Goal: Task Accomplishment & Management: Use online tool/utility

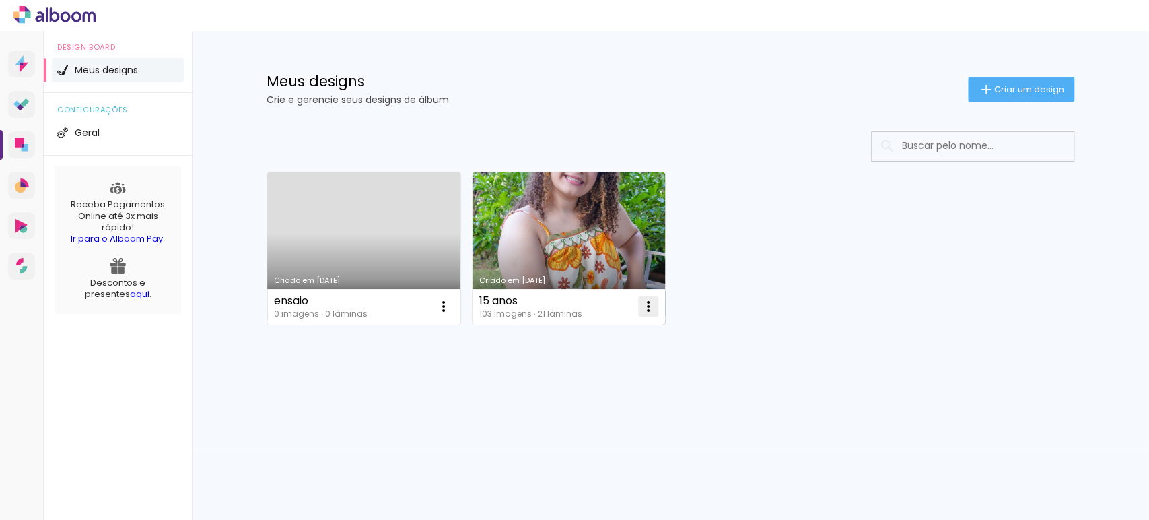
click at [650, 310] on iron-icon at bounding box center [648, 306] width 16 height 16
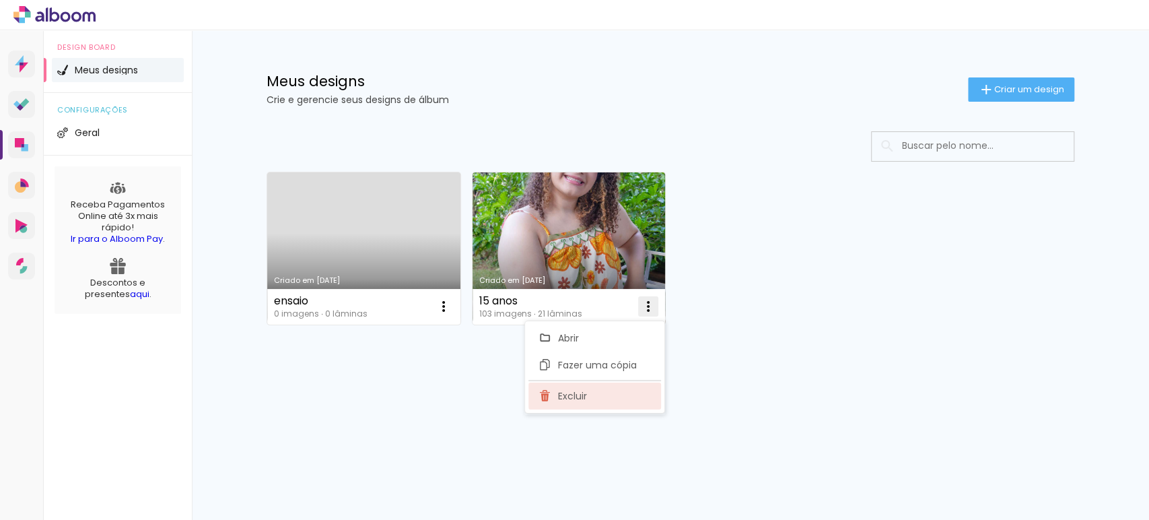
click at [582, 397] on span "Excluir" at bounding box center [572, 395] width 29 height 9
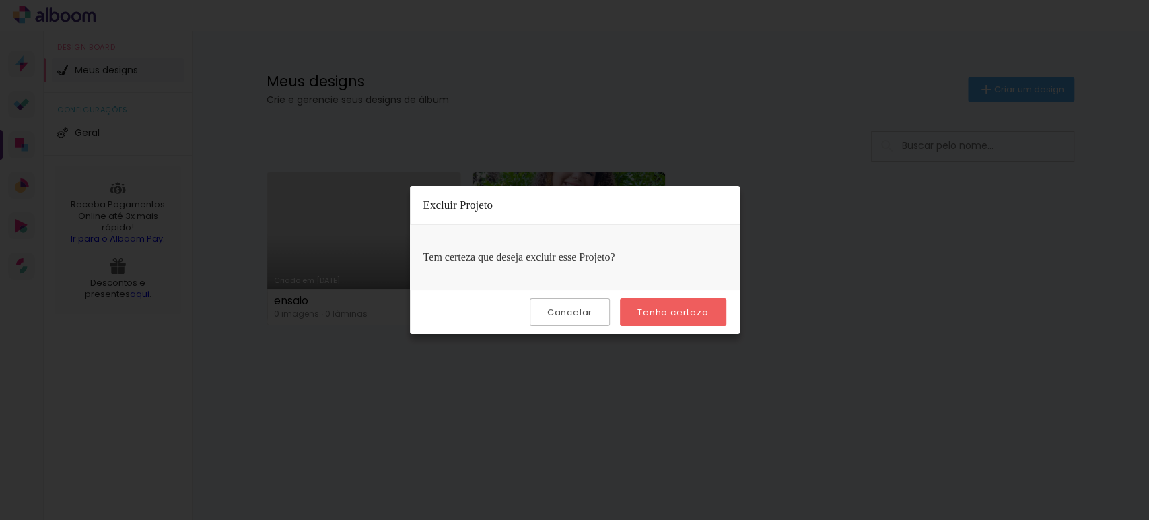
click at [0, 0] on slot "Tenho certeza" at bounding box center [0, 0] width 0 height 0
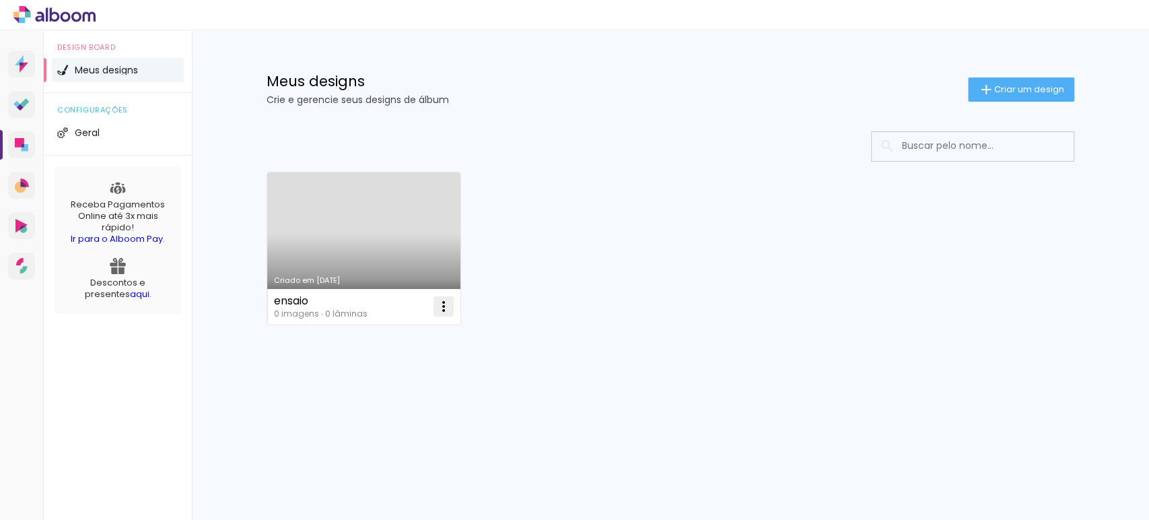
click at [446, 309] on iron-icon at bounding box center [443, 306] width 16 height 16
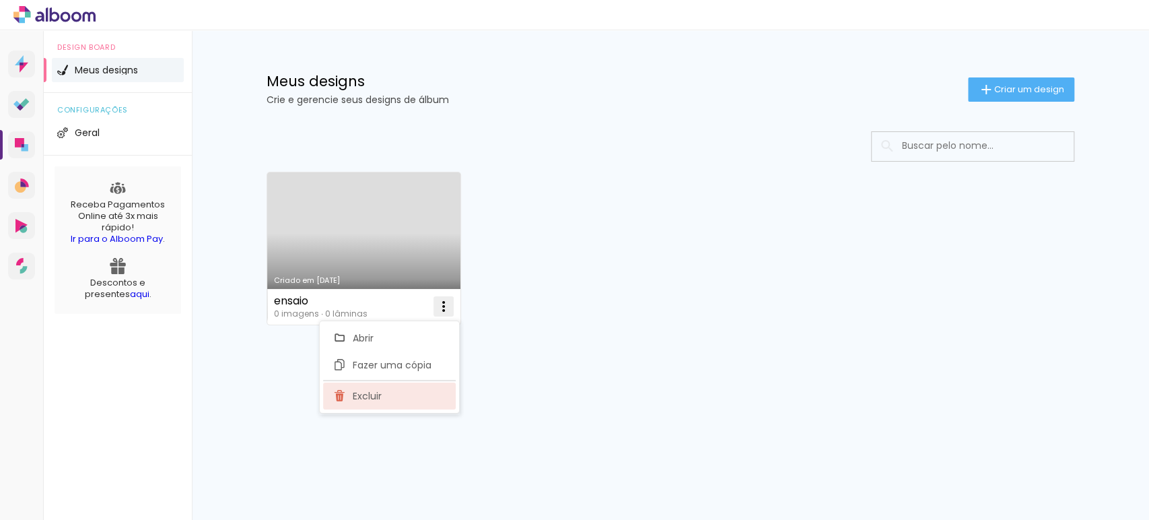
click at [376, 392] on span "Excluir" at bounding box center [367, 395] width 29 height 9
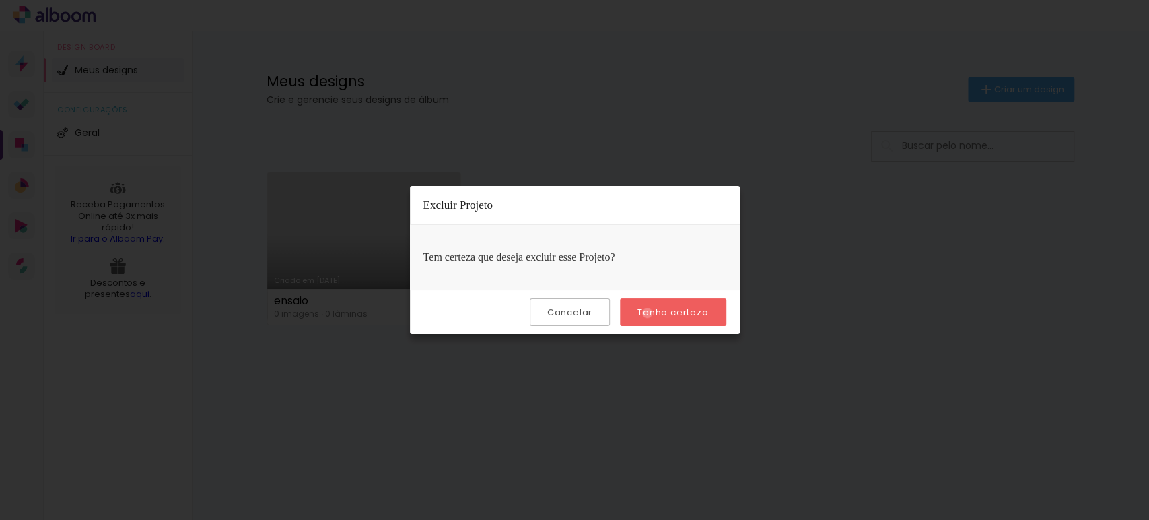
click at [0, 0] on slot "Tenho certeza" at bounding box center [0, 0] width 0 height 0
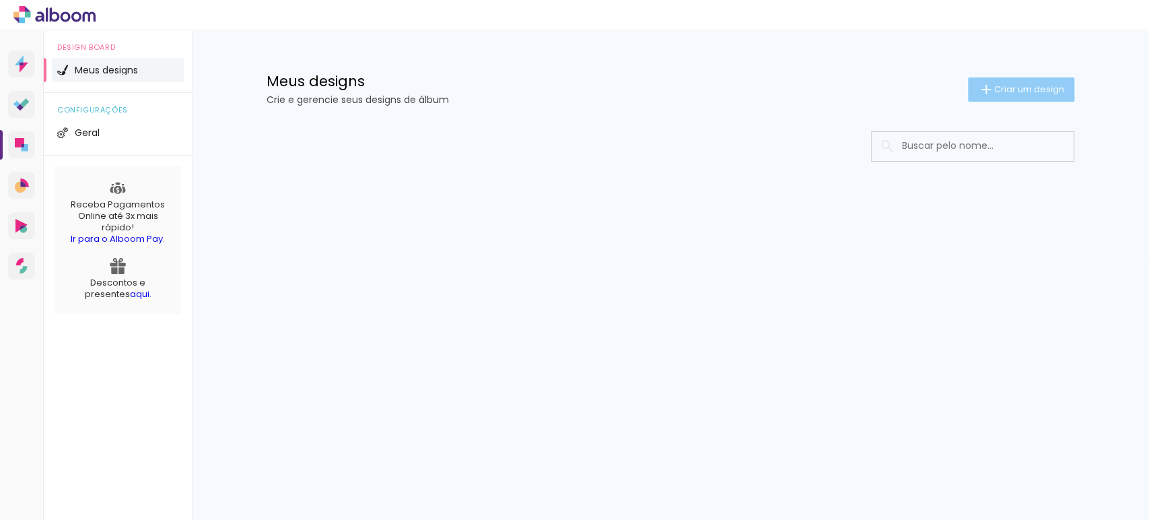
click at [1018, 85] on span "Criar um design" at bounding box center [1029, 89] width 70 height 9
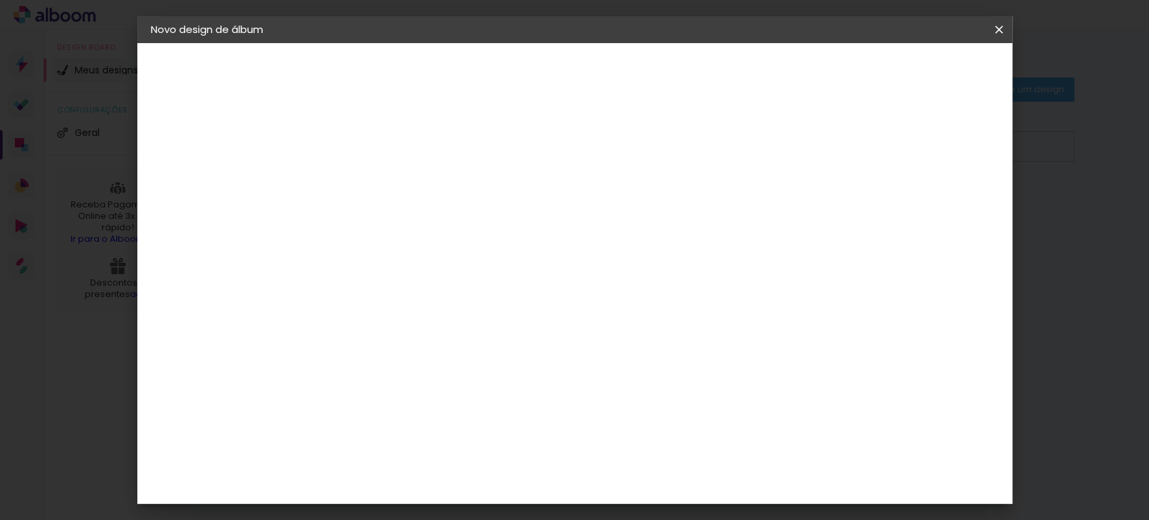
click at [371, 184] on input at bounding box center [371, 180] width 0 height 21
type input "ciganos"
type paper-input "ciganos"
click at [0, 0] on slot "Avançar" at bounding box center [0, 0] width 0 height 0
click at [623, 205] on paper-item "Tamanho Livre" at bounding box center [557, 205] width 129 height 30
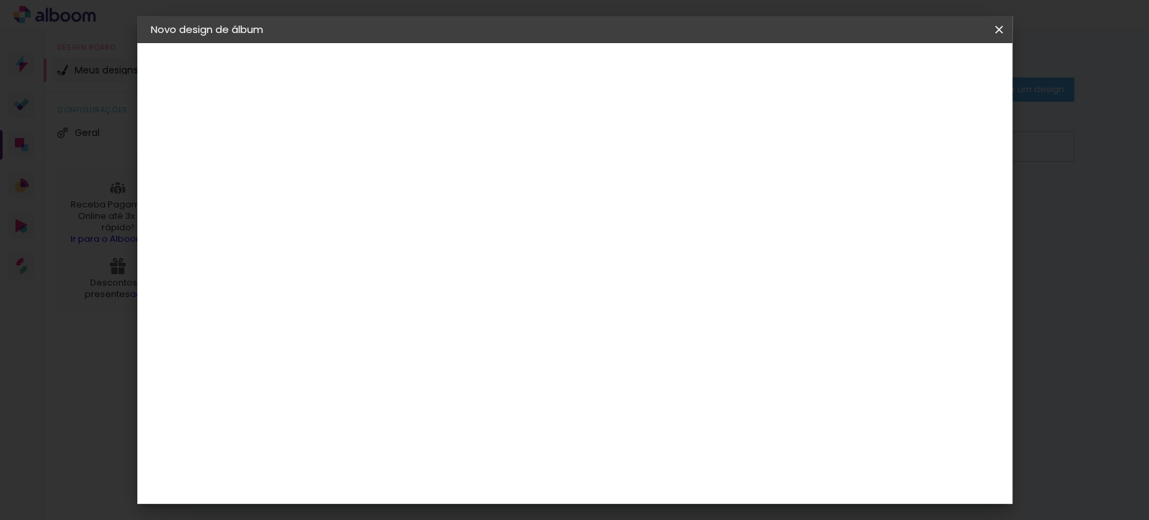
click at [0, 0] on slot "Avançar" at bounding box center [0, 0] width 0 height 0
drag, startPoint x: 347, startPoint y: 252, endPoint x: 338, endPoint y: 252, distance: 9.4
click at [338, 252] on div "30" at bounding box center [336, 256] width 51 height 20
drag, startPoint x: 344, startPoint y: 252, endPoint x: 327, endPoint y: 257, distance: 17.5
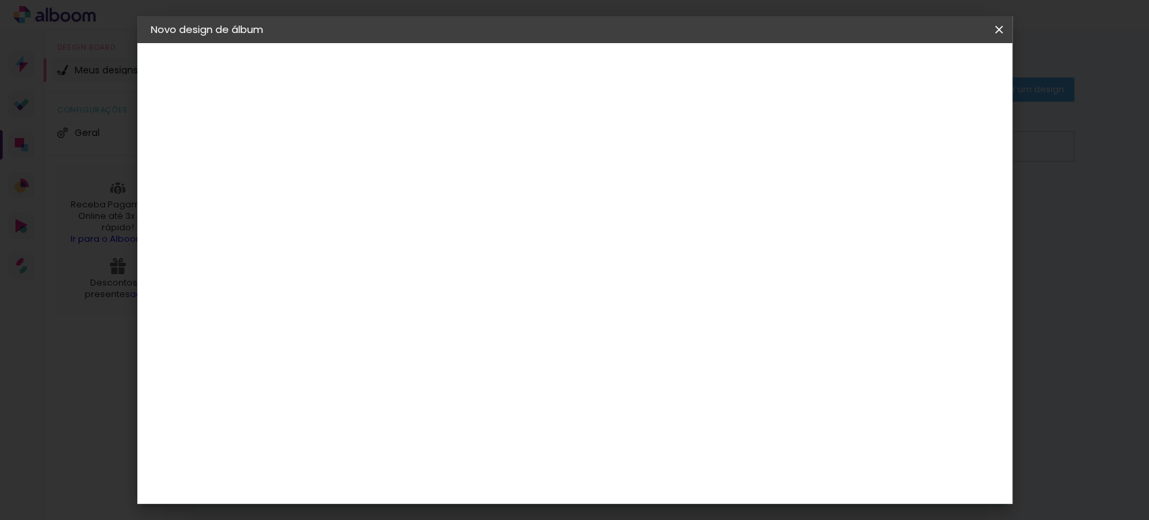
click at [327, 257] on input "30" at bounding box center [328, 256] width 35 height 20
type input "25"
type paper-input "25"
click at [913, 74] on span "Iniciar design" at bounding box center [882, 71] width 61 height 9
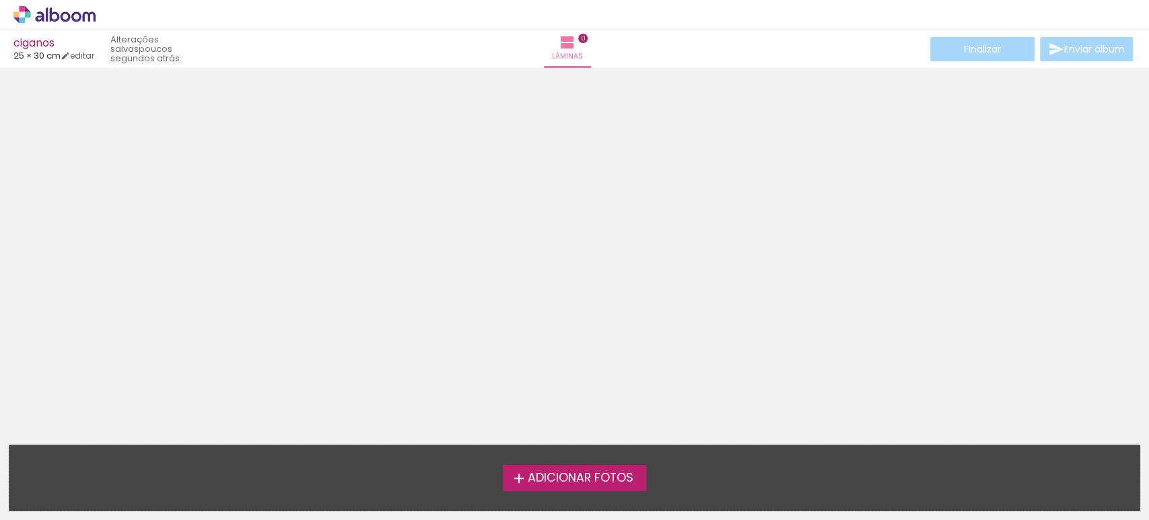
click at [599, 477] on span "Adicionar Fotos" at bounding box center [580, 478] width 106 height 12
click at [0, 0] on input "file" at bounding box center [0, 0] width 0 height 0
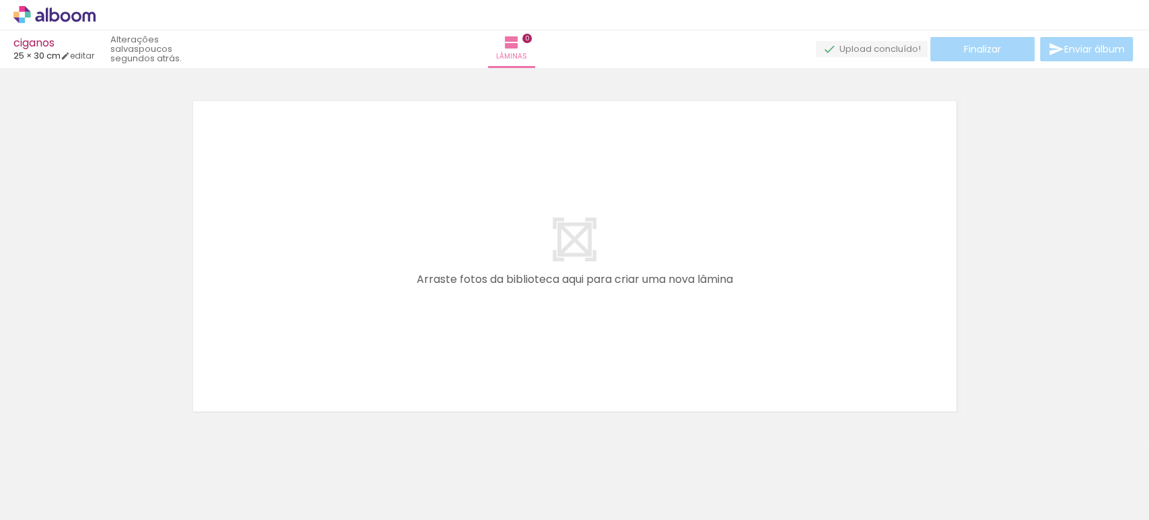
scroll to position [16, 0]
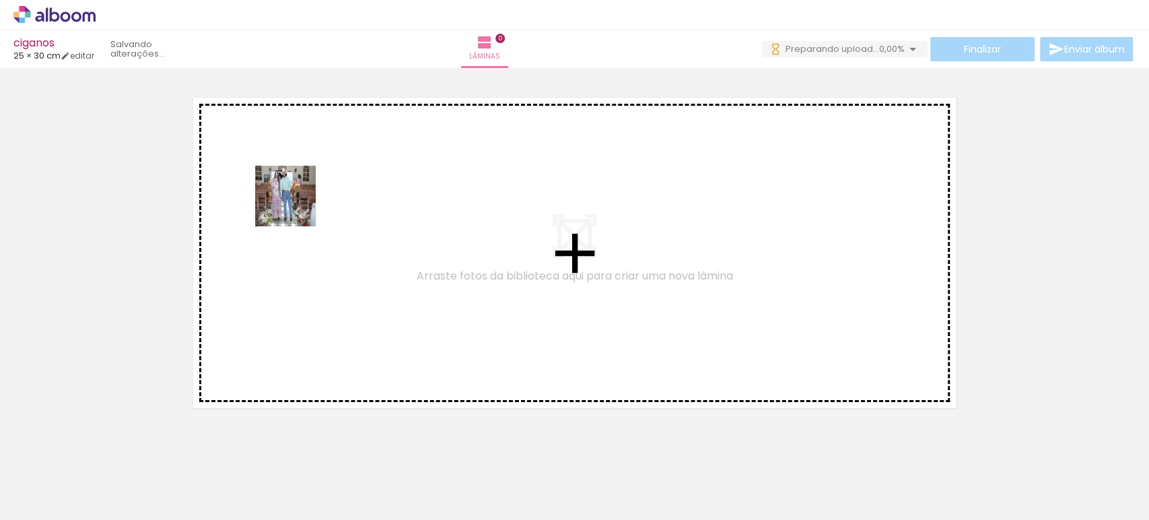
drag, startPoint x: 141, startPoint y: 460, endPoint x: 295, endPoint y: 207, distance: 296.3
click at [295, 207] on quentale-workspace at bounding box center [574, 260] width 1149 height 520
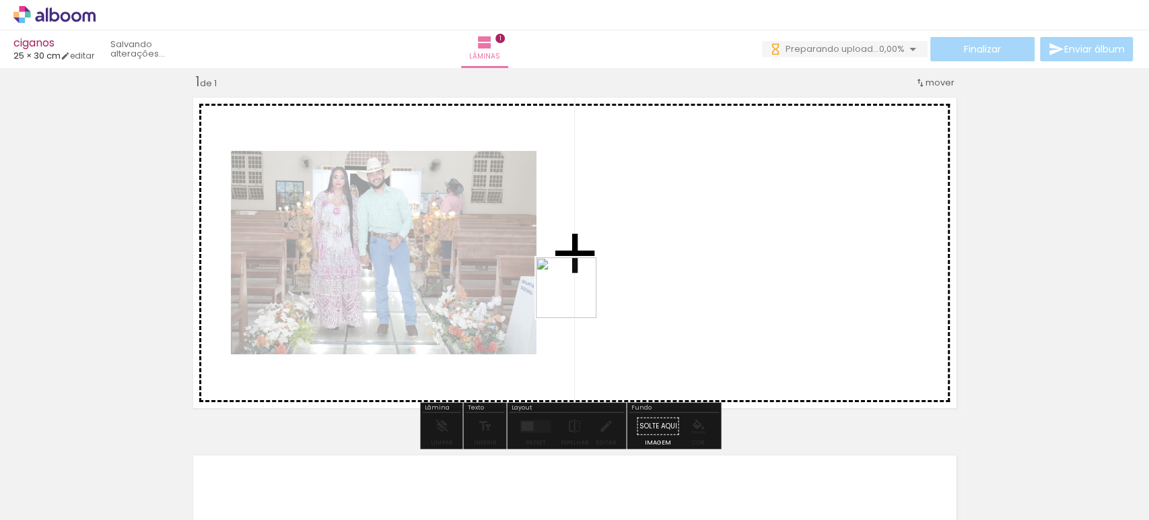
click at [576, 297] on quentale-workspace at bounding box center [574, 260] width 1149 height 520
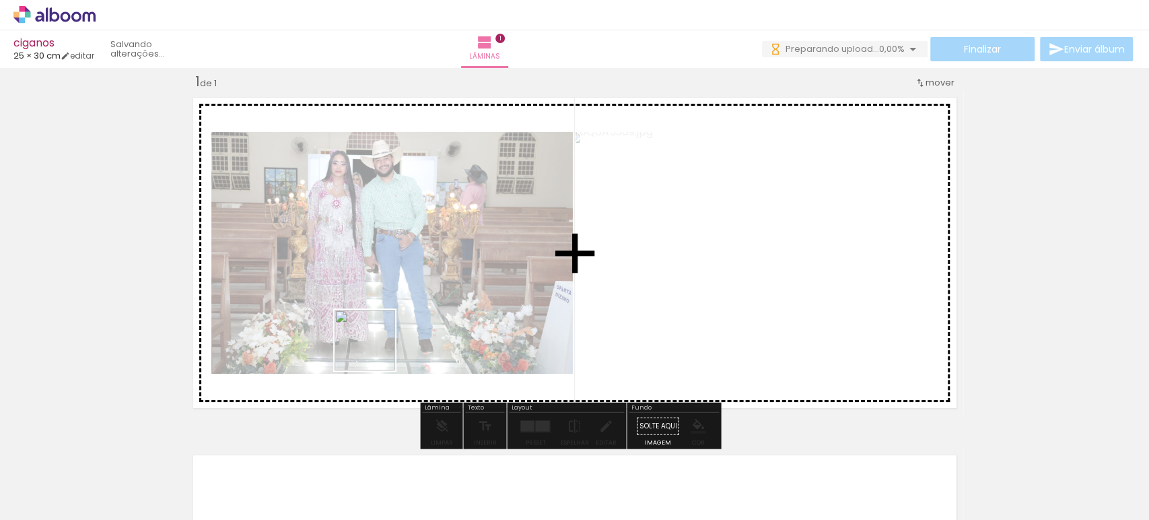
drag, startPoint x: 296, startPoint y: 477, endPoint x: 407, endPoint y: 285, distance: 221.9
click at [407, 285] on quentale-workspace at bounding box center [574, 260] width 1149 height 520
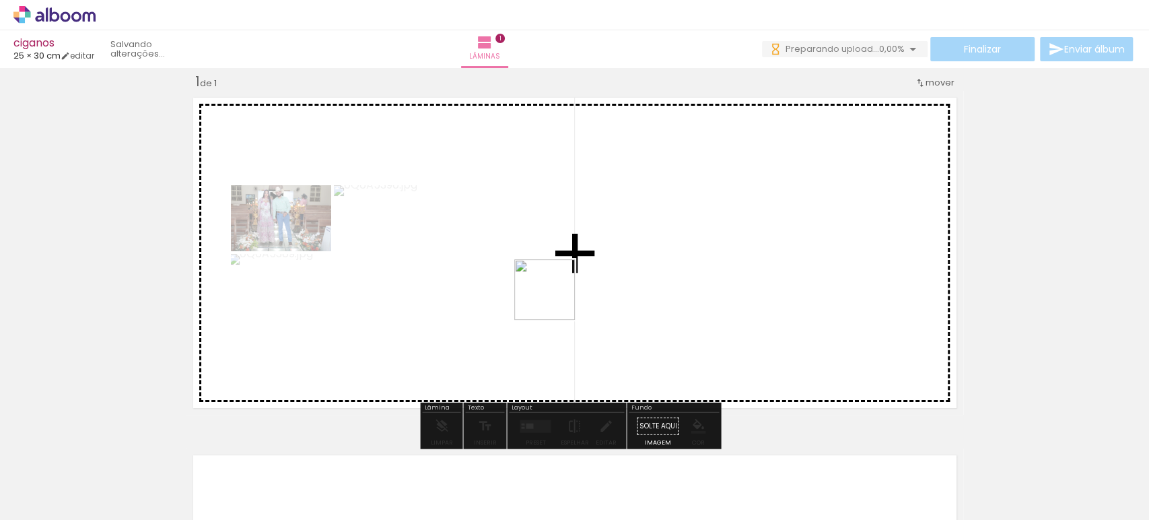
drag, startPoint x: 358, startPoint y: 472, endPoint x: 574, endPoint y: 277, distance: 291.2
click at [574, 277] on quentale-workspace at bounding box center [574, 260] width 1149 height 520
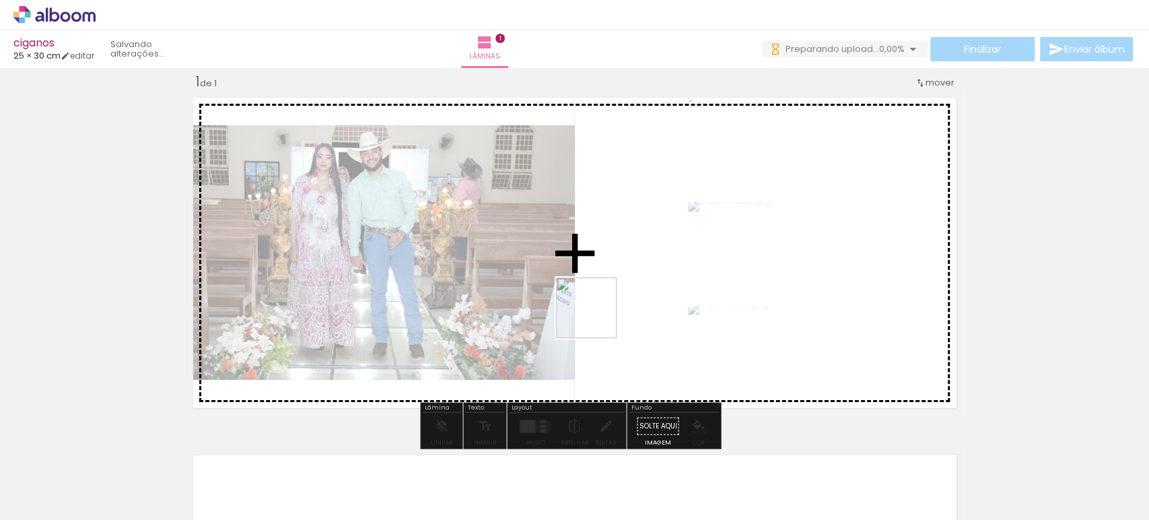
drag, startPoint x: 452, startPoint y: 484, endPoint x: 583, endPoint y: 477, distance: 130.7
click at [606, 267] on quentale-workspace at bounding box center [574, 260] width 1149 height 520
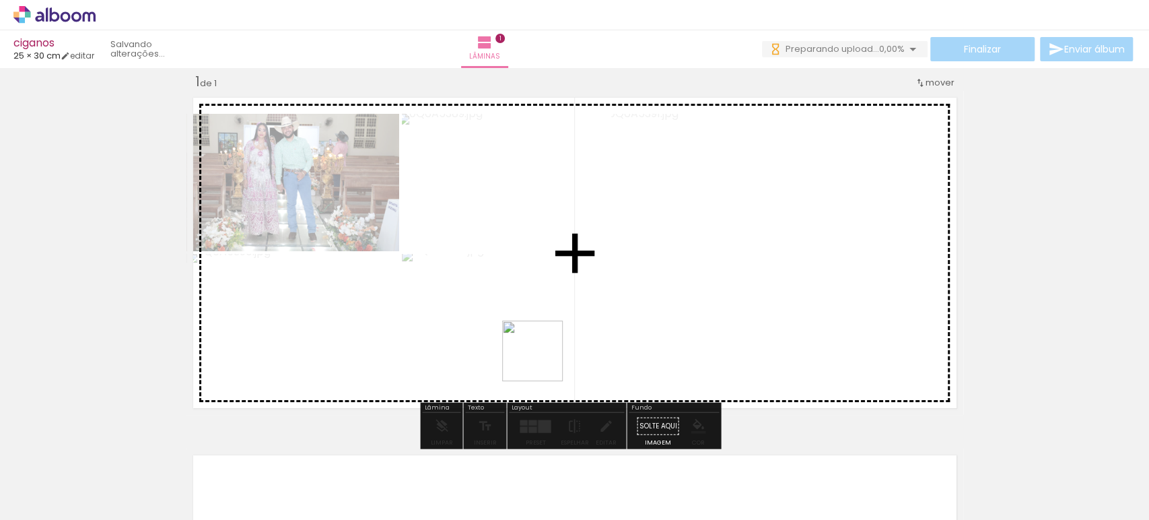
drag, startPoint x: 521, startPoint y: 481, endPoint x: 589, endPoint y: 501, distance: 70.7
click at [551, 283] on quentale-workspace at bounding box center [574, 260] width 1149 height 520
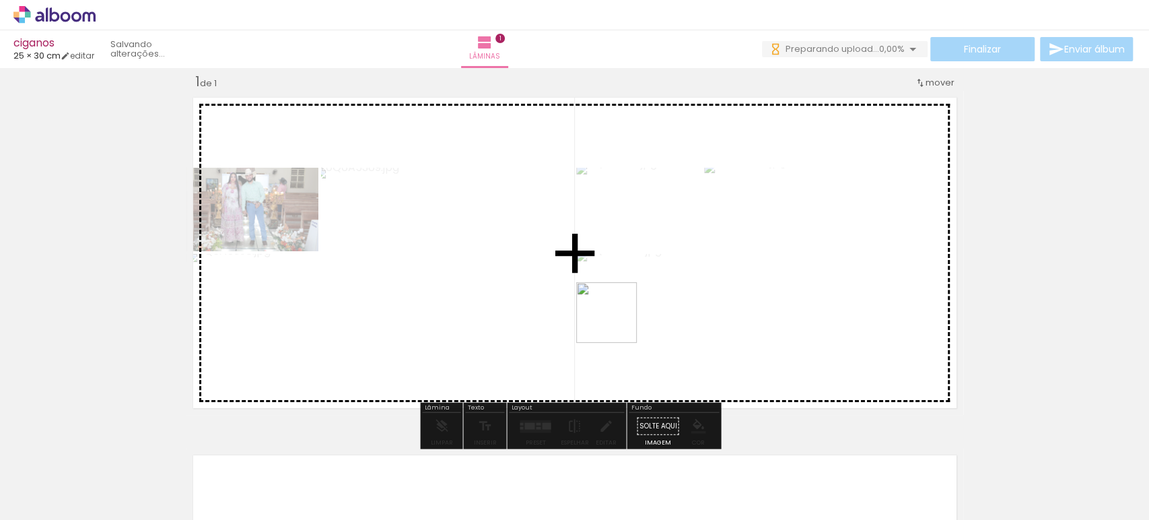
drag, startPoint x: 595, startPoint y: 478, endPoint x: 624, endPoint y: 284, distance: 196.0
click at [624, 284] on quentale-workspace at bounding box center [574, 260] width 1149 height 520
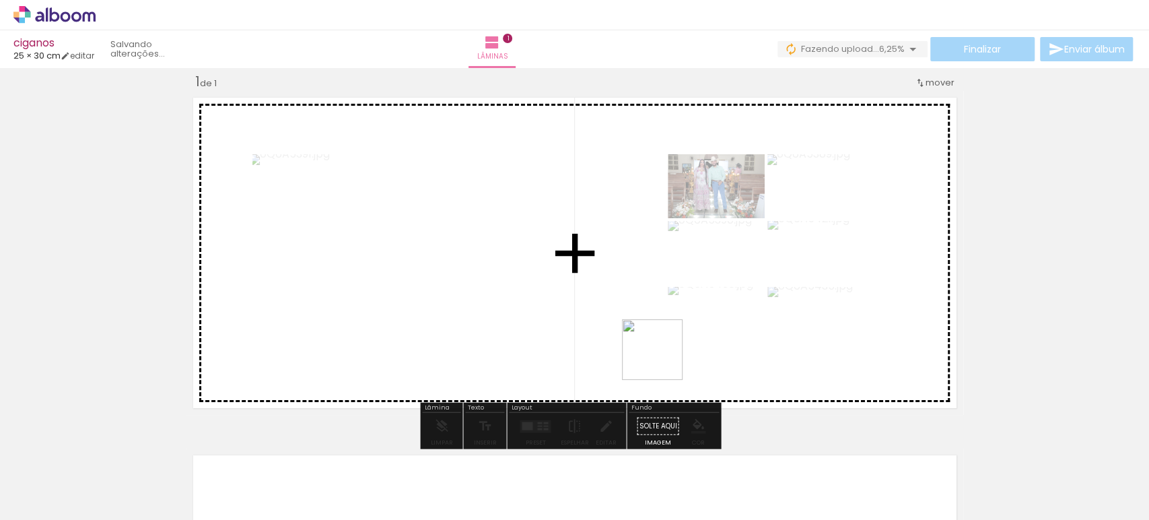
drag, startPoint x: 678, startPoint y: 446, endPoint x: 648, endPoint y: 285, distance: 163.6
click at [648, 285] on quentale-workspace at bounding box center [574, 260] width 1149 height 520
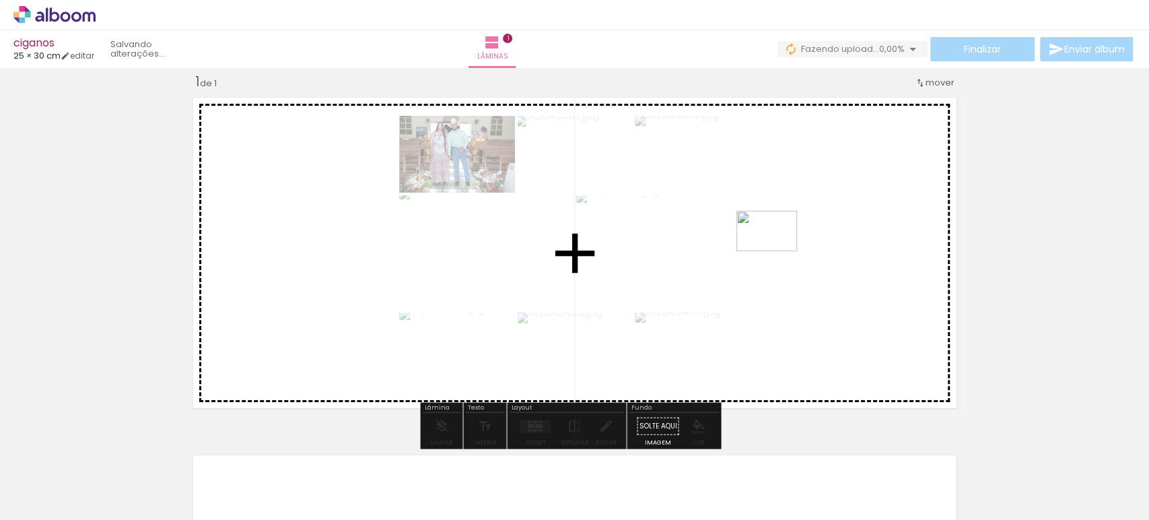
drag, startPoint x: 749, startPoint y: 470, endPoint x: 777, endPoint y: 251, distance: 220.5
click at [777, 251] on quentale-workspace at bounding box center [574, 260] width 1149 height 520
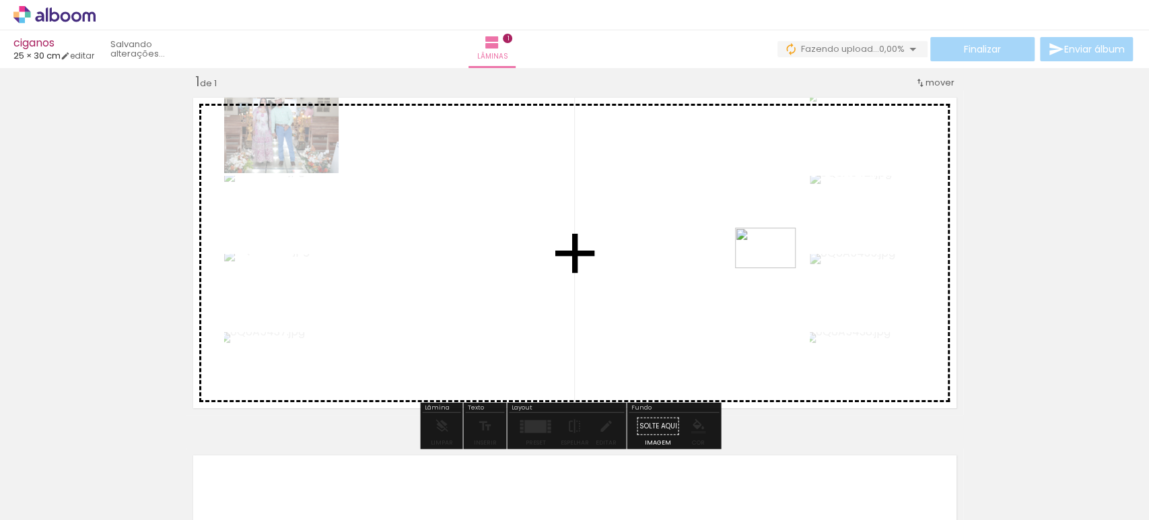
drag, startPoint x: 819, startPoint y: 476, endPoint x: 775, endPoint y: 268, distance: 212.5
click at [775, 268] on quentale-workspace at bounding box center [574, 260] width 1149 height 520
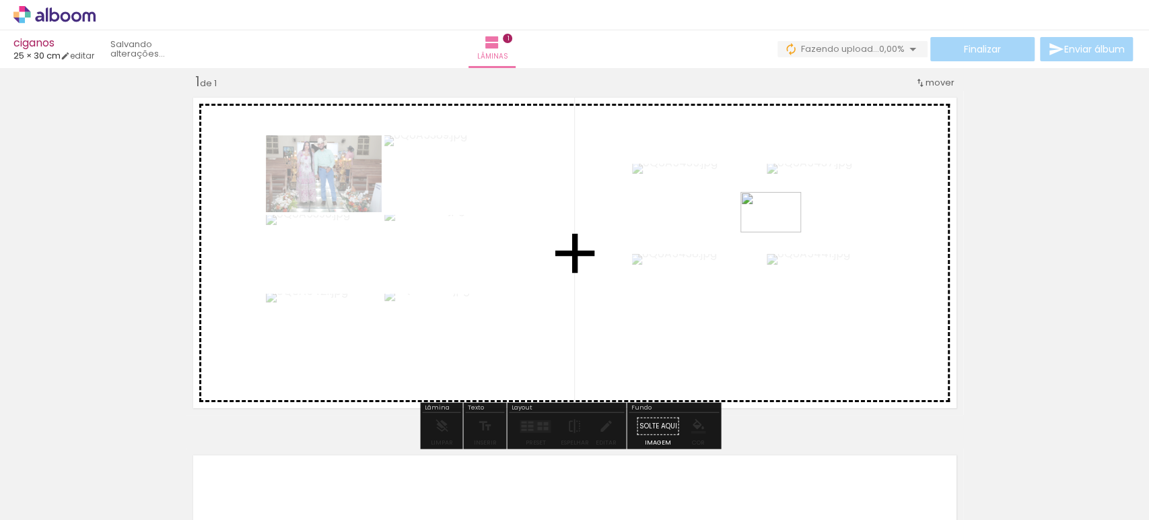
drag, startPoint x: 888, startPoint y: 477, endPoint x: 786, endPoint y: 284, distance: 218.6
click at [781, 233] on quentale-workspace at bounding box center [574, 260] width 1149 height 520
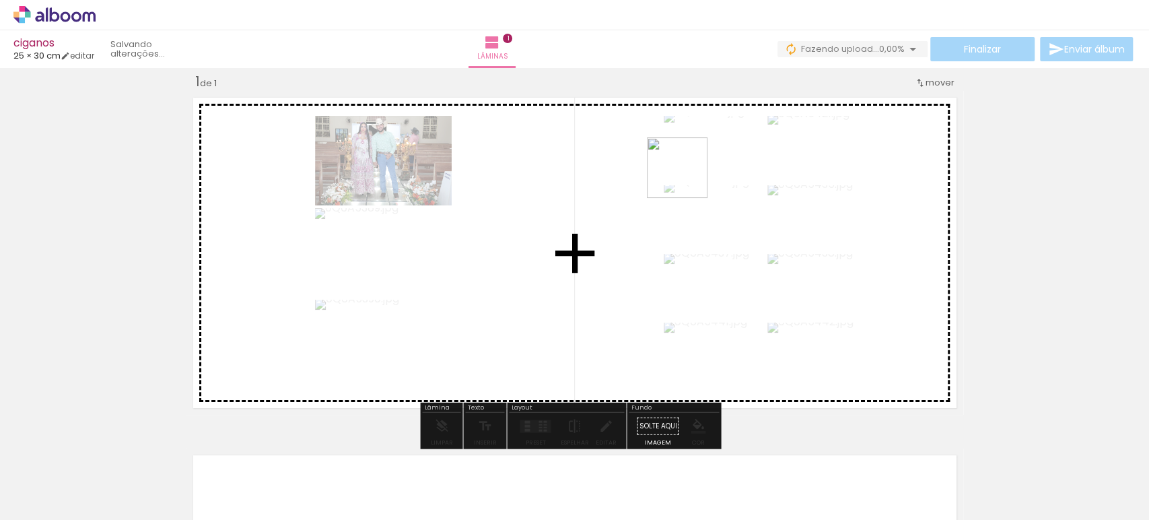
drag, startPoint x: 972, startPoint y: 467, endPoint x: 944, endPoint y: 493, distance: 37.6
click at [679, 170] on quentale-workspace at bounding box center [574, 260] width 1149 height 520
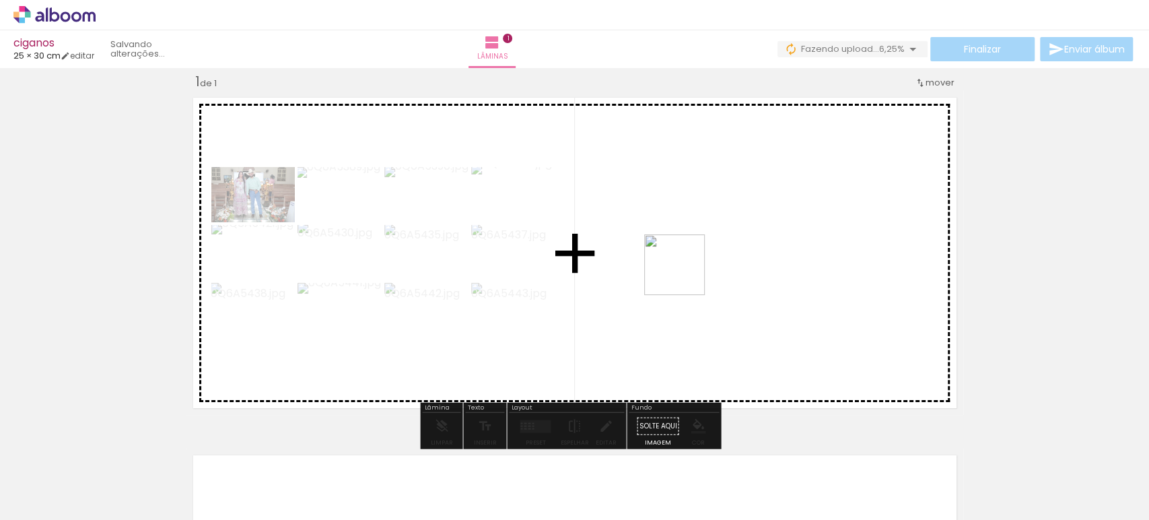
drag, startPoint x: 1059, startPoint y: 481, endPoint x: 915, endPoint y: 435, distance: 151.1
click at [685, 274] on quentale-workspace at bounding box center [574, 260] width 1149 height 520
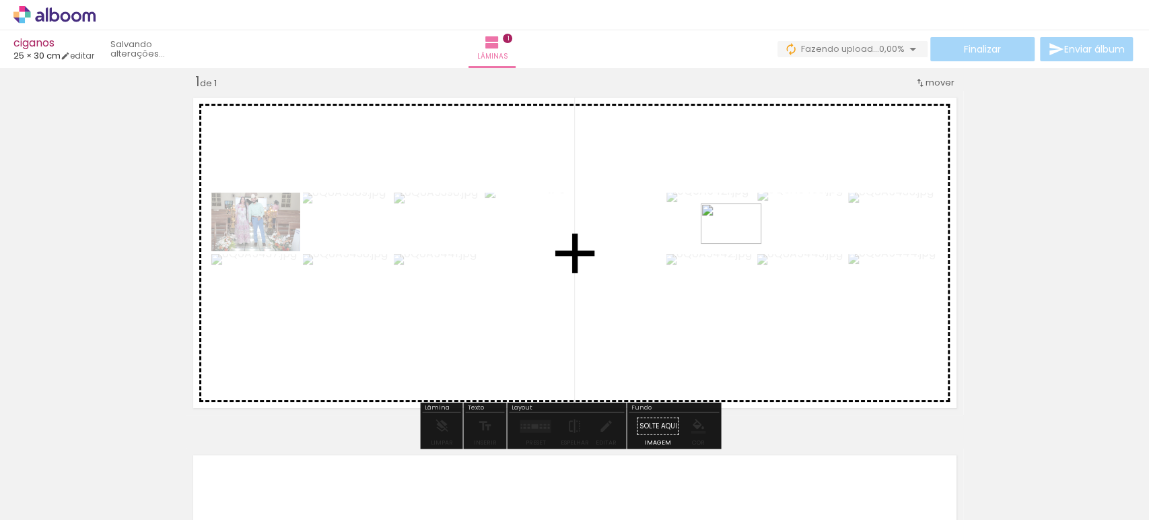
drag, startPoint x: 1122, startPoint y: 485, endPoint x: 741, endPoint y: 244, distance: 450.8
click at [741, 244] on quentale-workspace at bounding box center [574, 260] width 1149 height 520
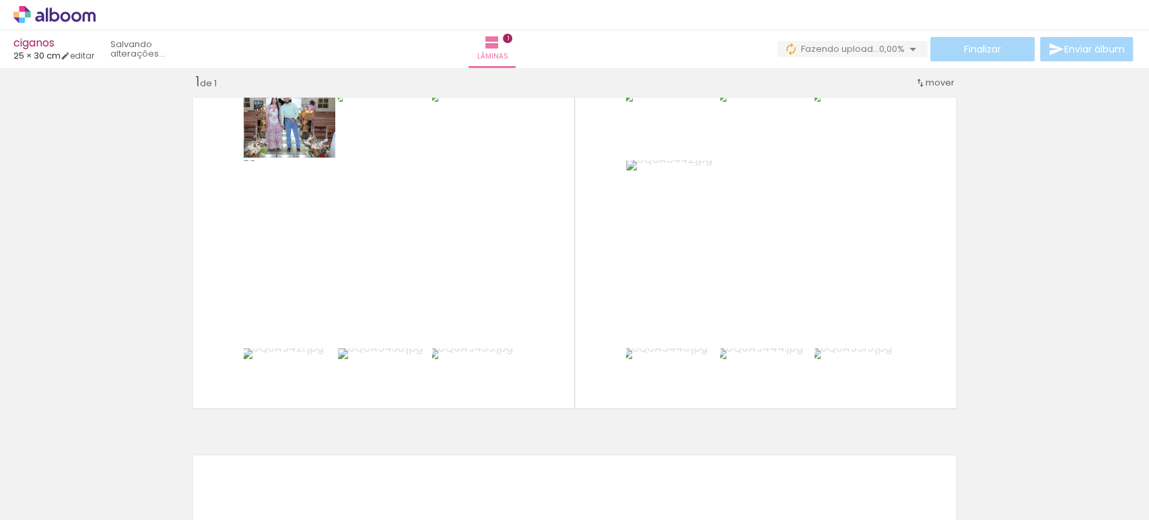
scroll to position [0, 172]
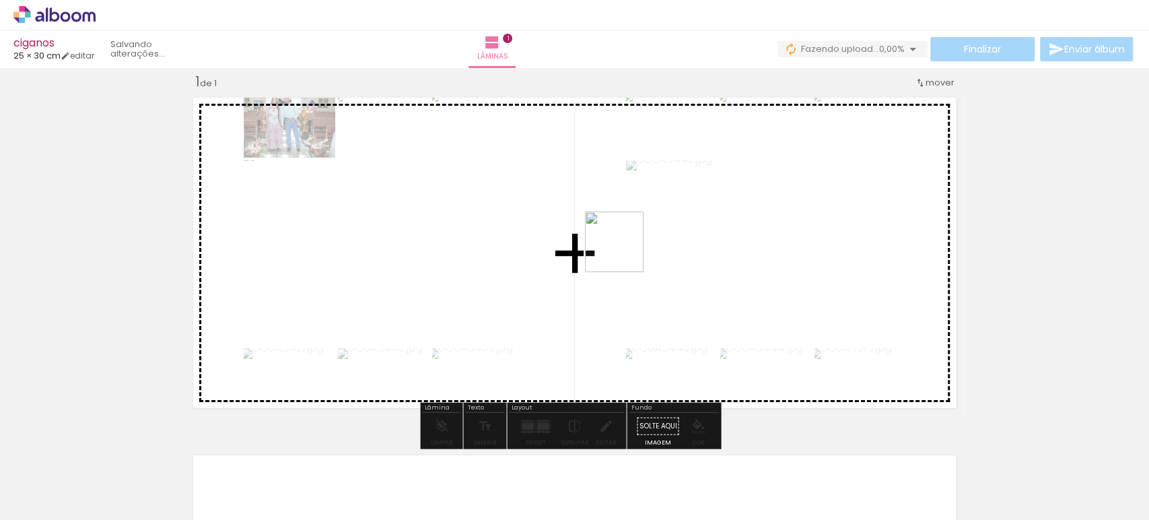
drag, startPoint x: 1002, startPoint y: 479, endPoint x: 625, endPoint y: 252, distance: 439.3
click at [625, 252] on quentale-workspace at bounding box center [574, 260] width 1149 height 520
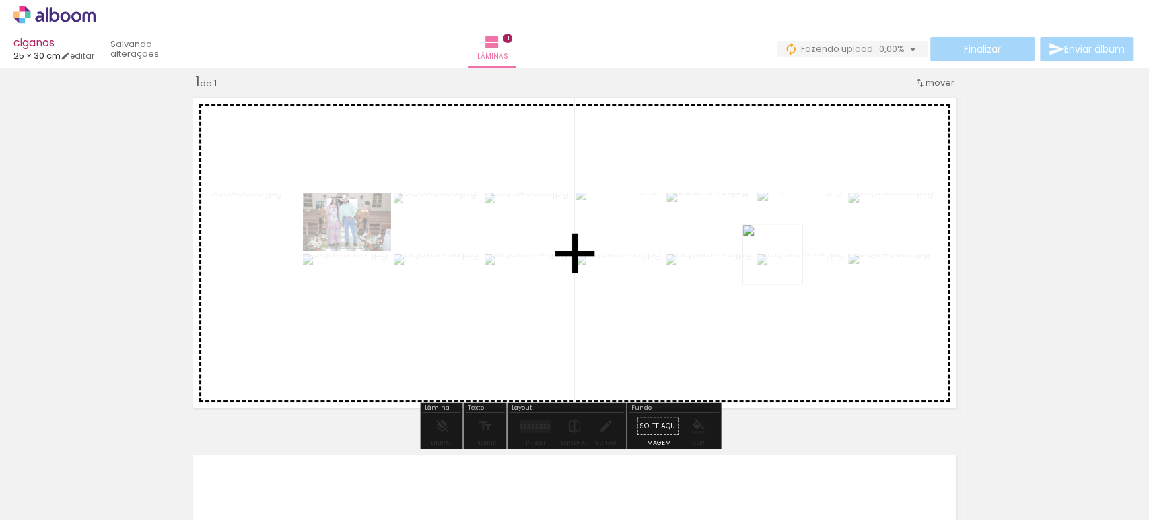
drag, startPoint x: 1104, startPoint y: 475, endPoint x: 755, endPoint y: 252, distance: 413.7
click at [755, 252] on quentale-workspace at bounding box center [574, 260] width 1149 height 520
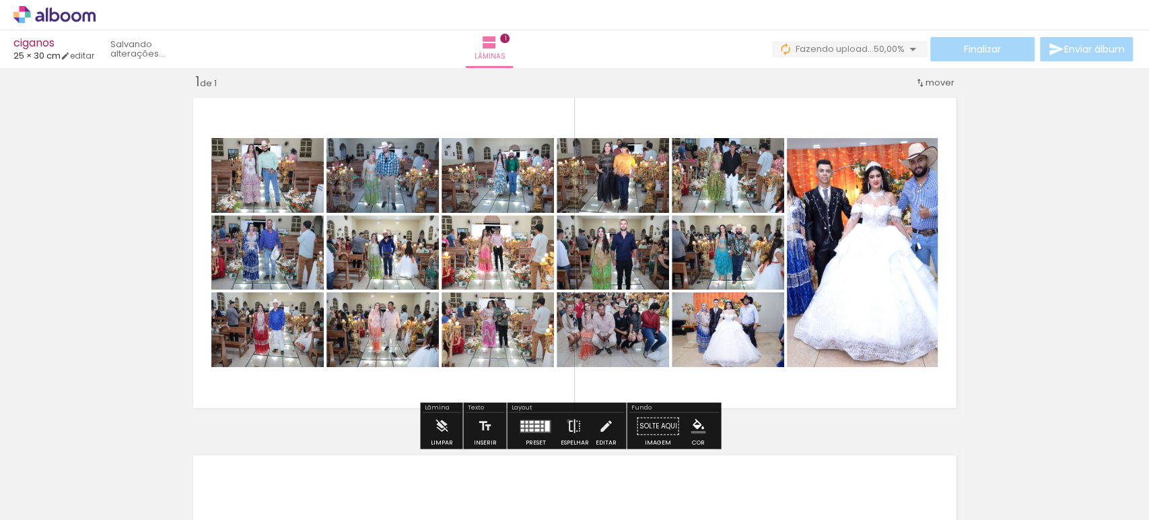
click at [567, 420] on iron-icon at bounding box center [574, 426] width 15 height 27
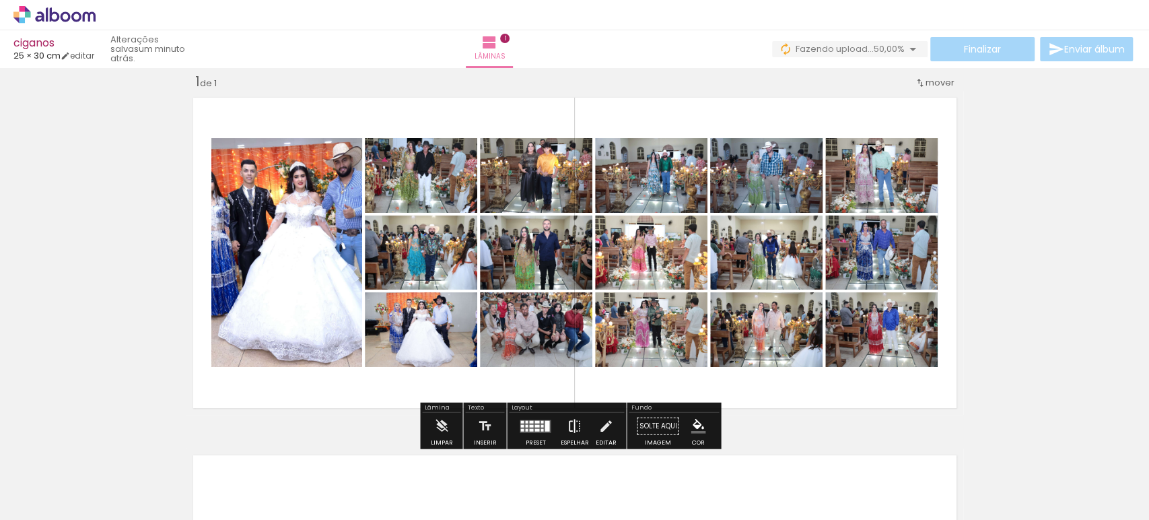
click at [567, 421] on iron-icon at bounding box center [574, 426] width 15 height 27
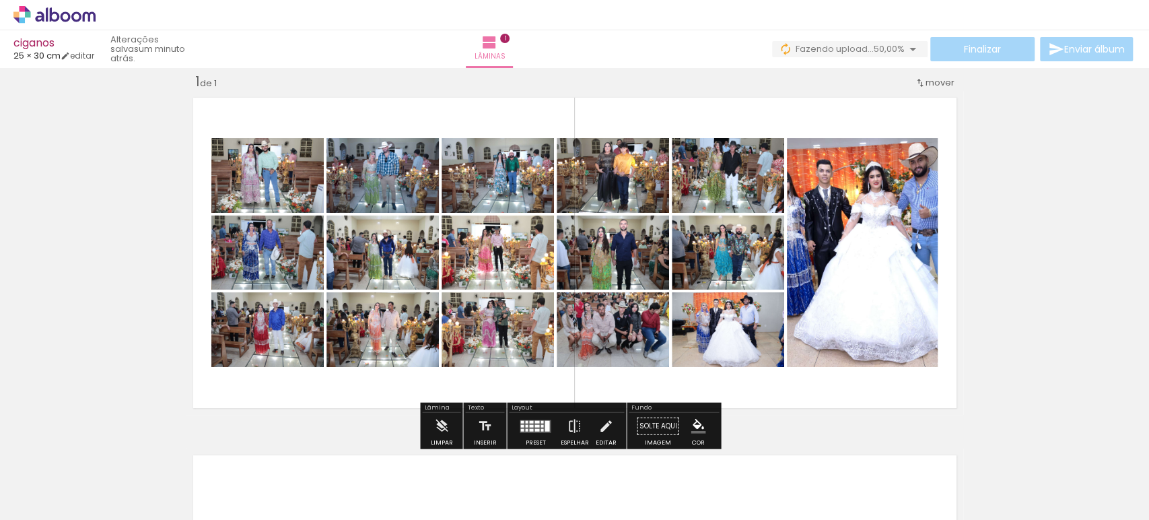
click at [538, 422] on quentale-layouter at bounding box center [535, 425] width 31 height 13
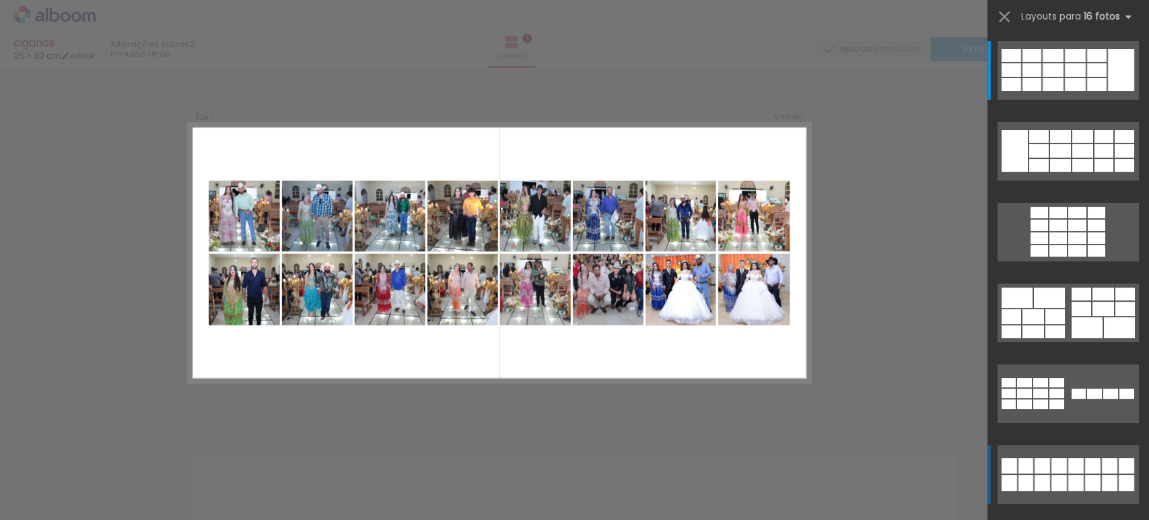
click at [1078, 470] on quentale-layouter at bounding box center [1067, 474] width 141 height 59
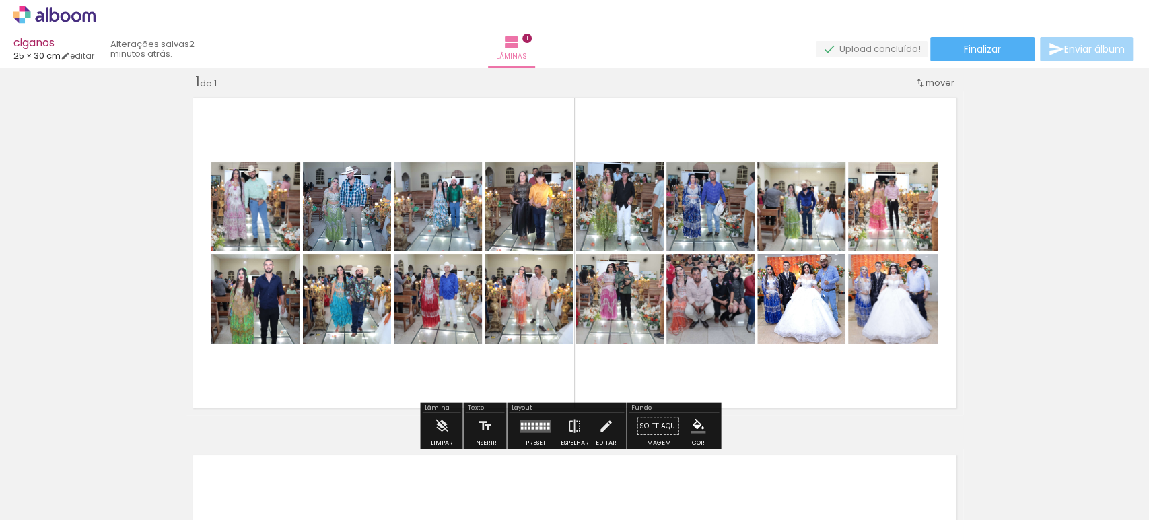
click at [539, 426] on div at bounding box center [540, 427] width 3 height 3
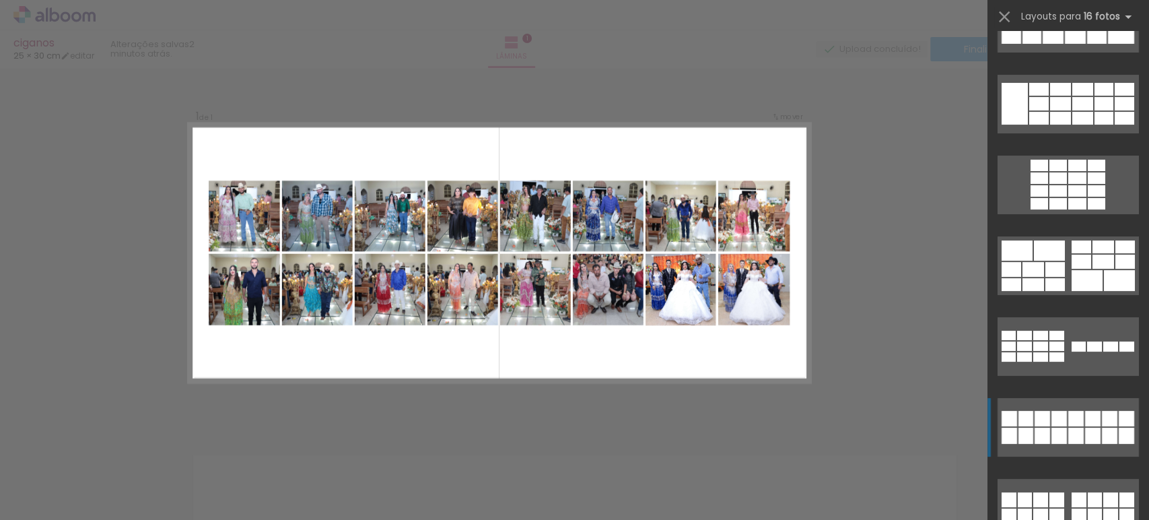
scroll to position [0, 0]
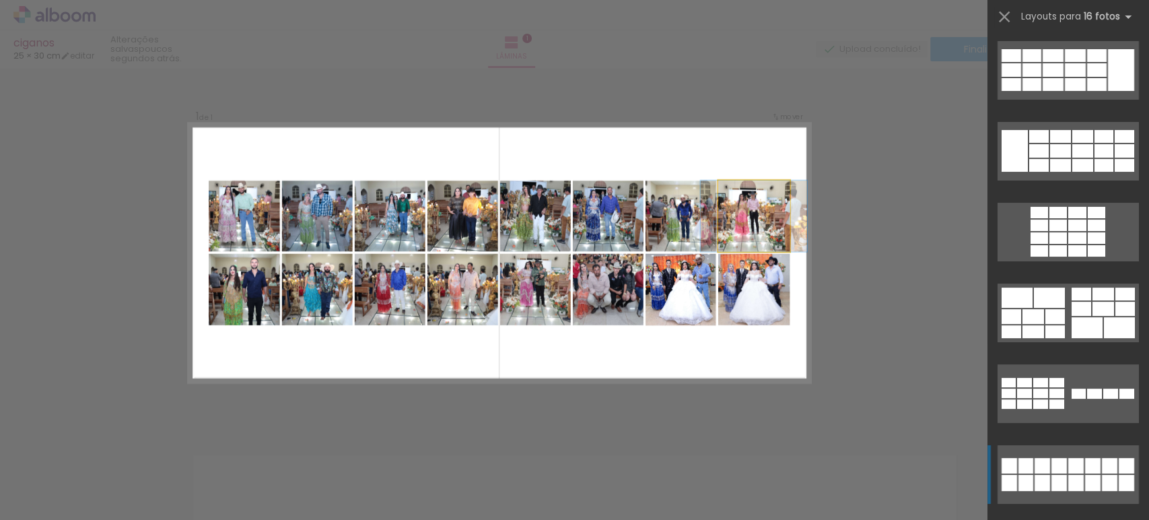
click at [749, 211] on quentale-photo at bounding box center [752, 215] width 71 height 71
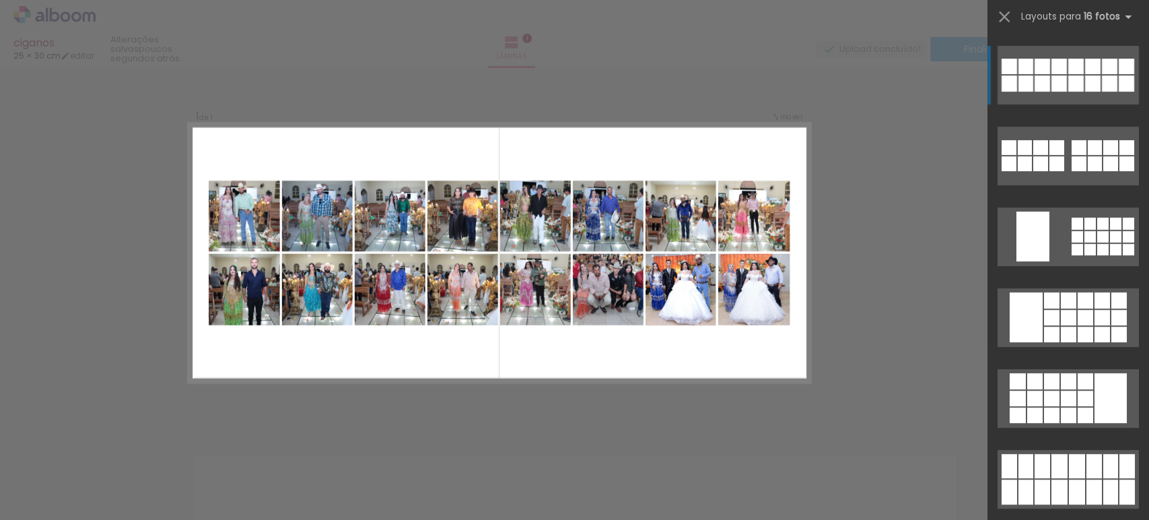
click at [745, 200] on quentale-photo at bounding box center [752, 215] width 71 height 71
click at [744, 231] on quentale-photo at bounding box center [752, 215] width 71 height 71
click at [902, 192] on div "Confirmar Cancelar" at bounding box center [574, 425] width 1149 height 747
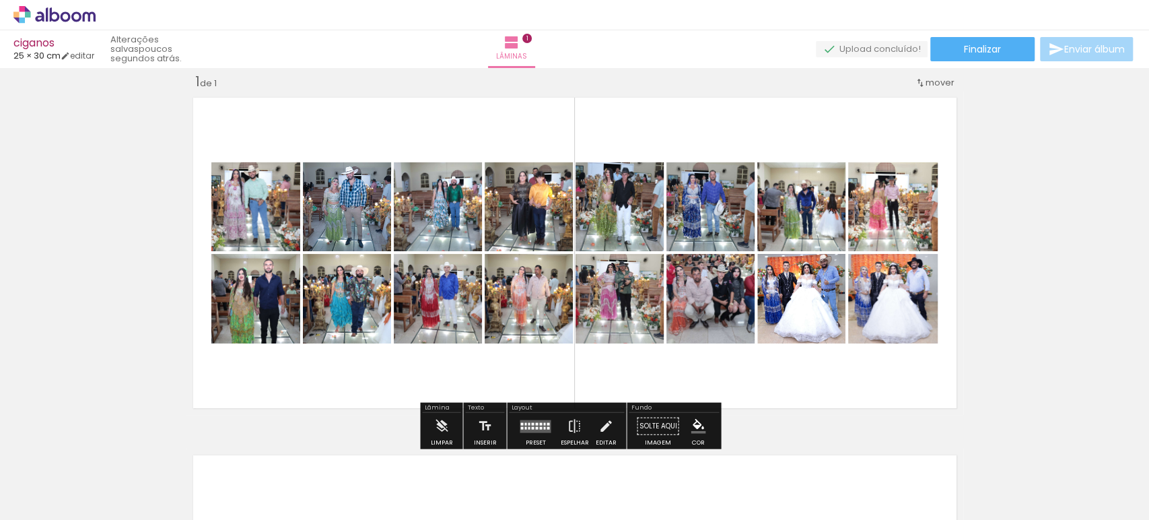
click at [1009, 188] on div "Inserir lâmina 1 de 1" at bounding box center [574, 414] width 1149 height 715
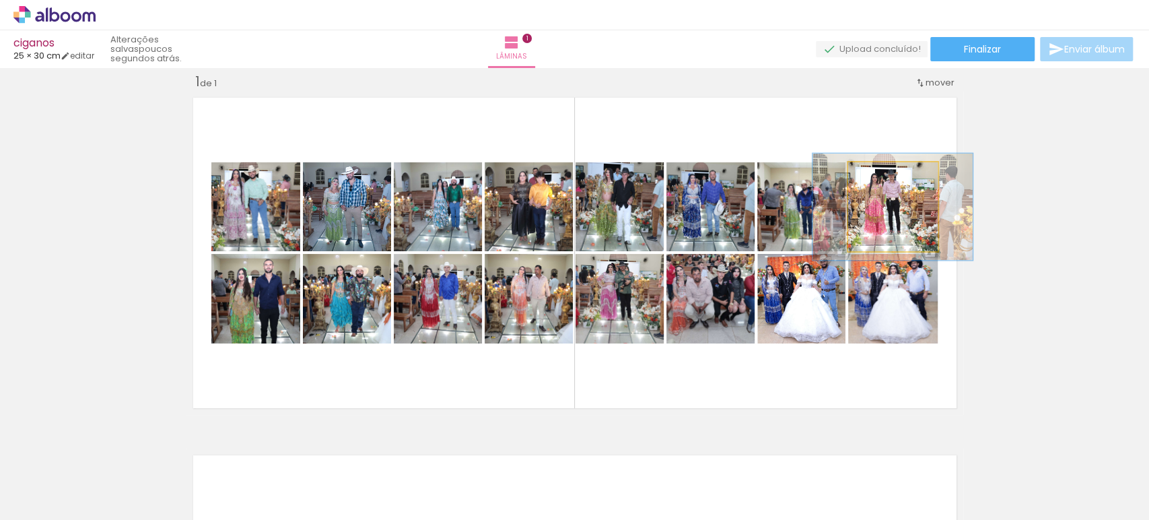
drag, startPoint x: 873, startPoint y: 173, endPoint x: 880, endPoint y: 172, distance: 7.4
type paper-slider "120"
click at [880, 172] on div at bounding box center [885, 176] width 12 height 12
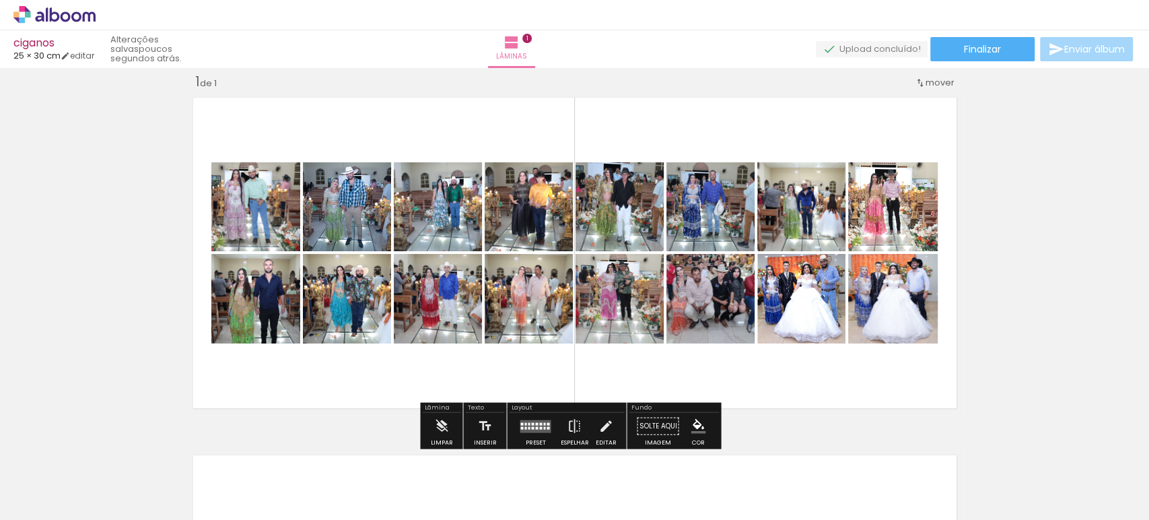
click at [1039, 153] on div "Inserir lâmina 1 de 1" at bounding box center [574, 414] width 1149 height 715
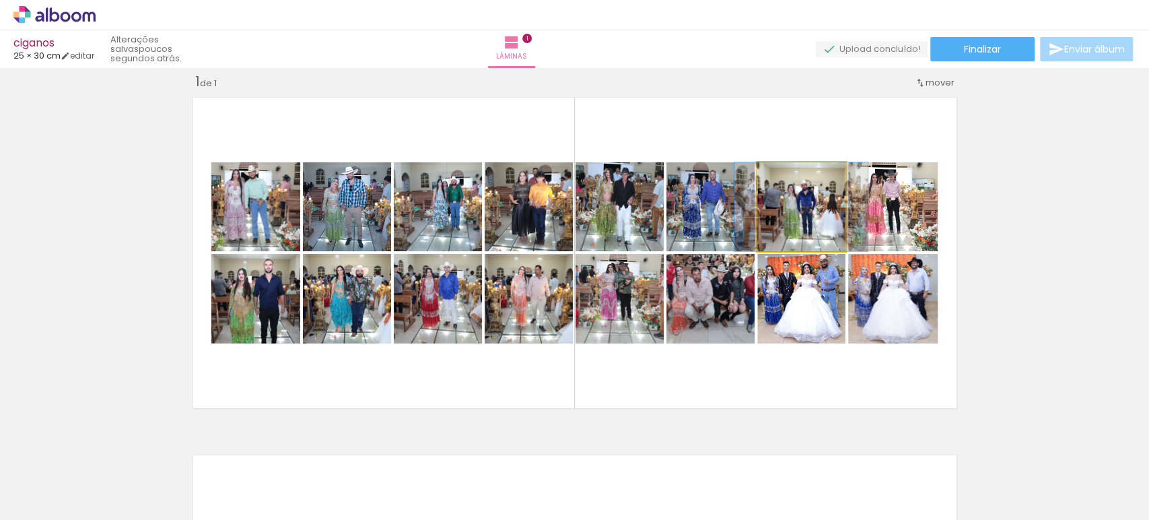
click at [802, 209] on quentale-photo at bounding box center [801, 206] width 88 height 89
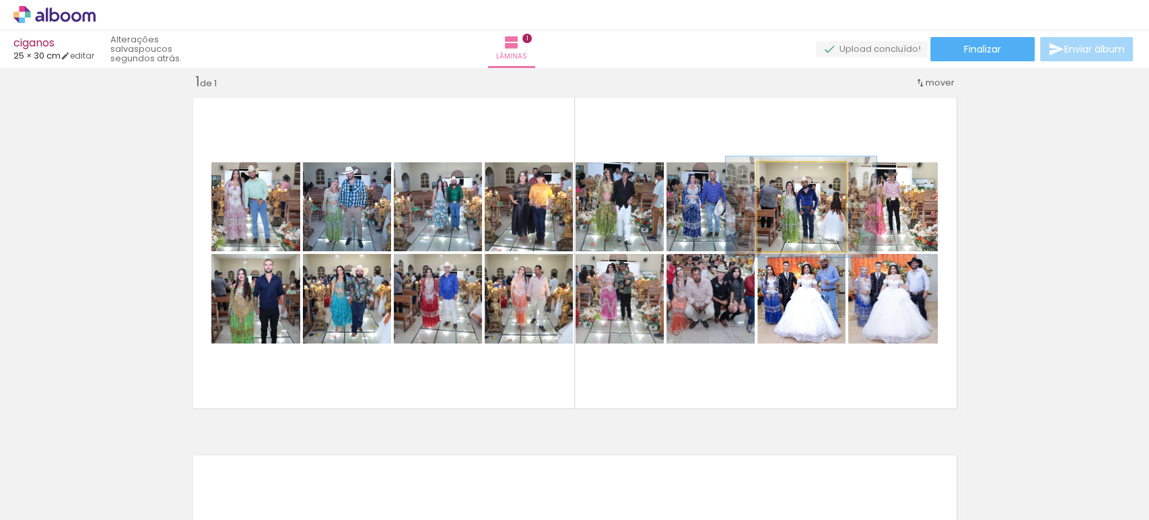
type paper-slider "113"
click at [791, 174] on div at bounding box center [792, 177] width 22 height 22
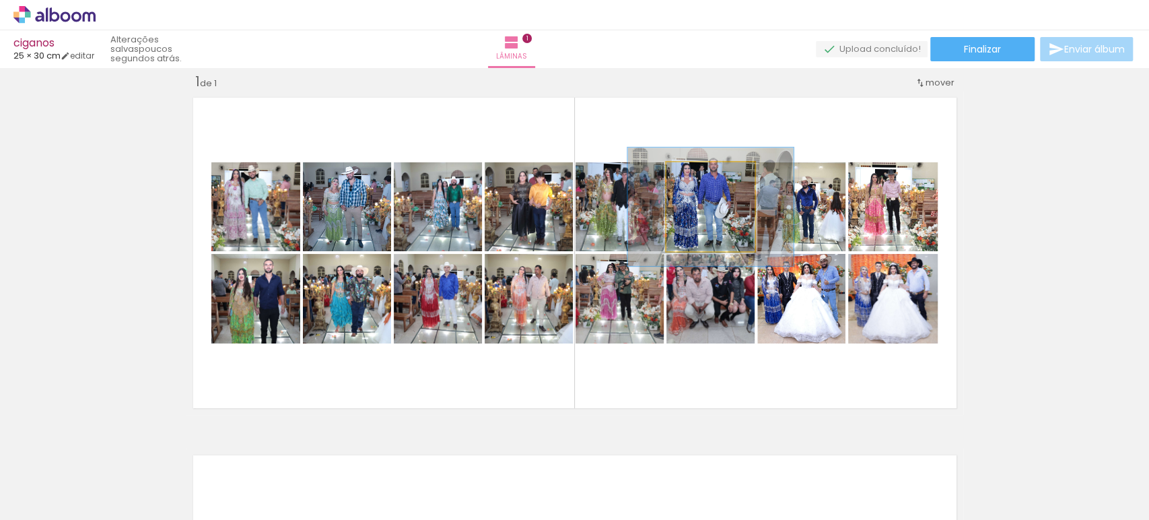
drag, startPoint x: 689, startPoint y: 171, endPoint x: 701, endPoint y: 170, distance: 12.2
click at [702, 170] on div at bounding box center [708, 176] width 12 height 12
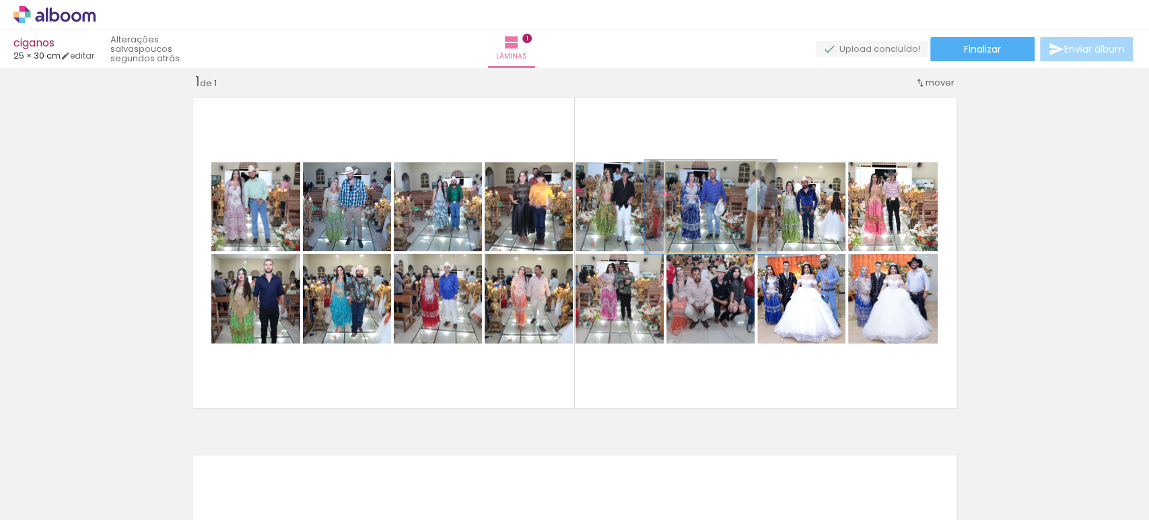
drag, startPoint x: 700, startPoint y: 177, endPoint x: 689, endPoint y: 185, distance: 14.0
type paper-slider "106"
click at [689, 185] on div at bounding box center [698, 177] width 22 height 22
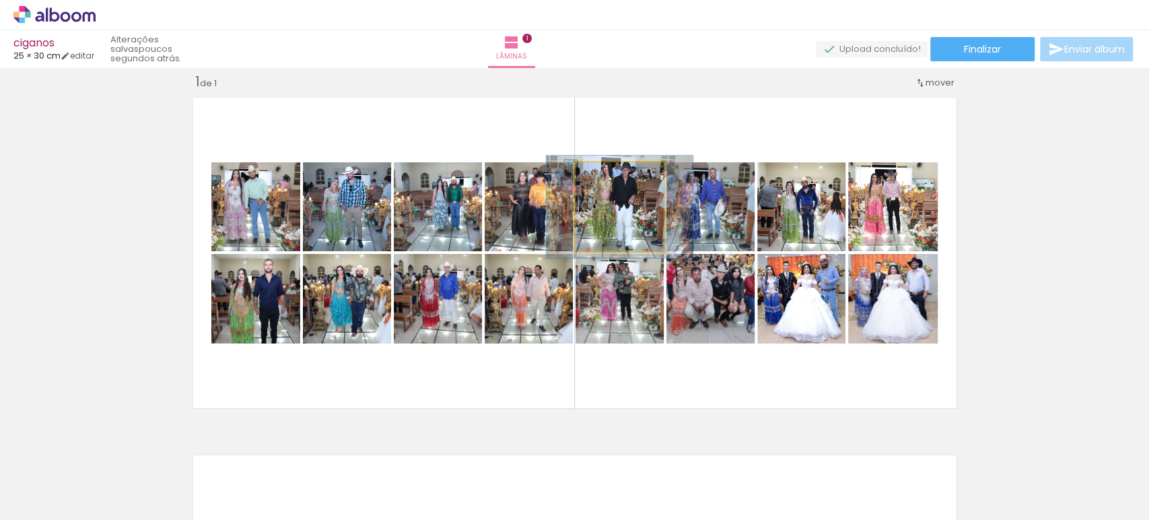
click at [612, 174] on div at bounding box center [611, 177] width 22 height 22
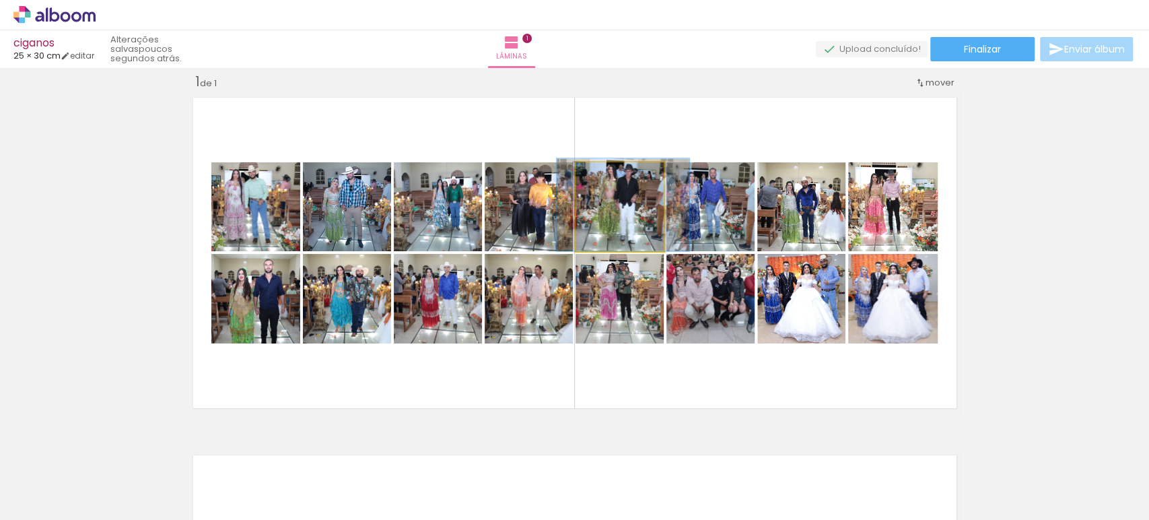
type paper-slider "104"
click at [602, 177] on div at bounding box center [606, 176] width 12 height 12
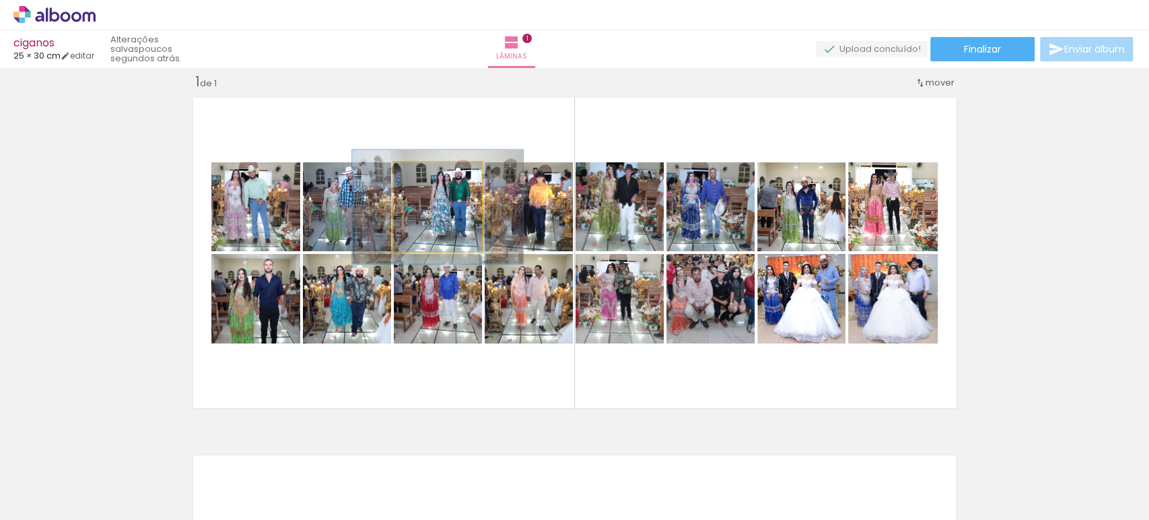
drag, startPoint x: 421, startPoint y: 172, endPoint x: 431, endPoint y: 176, distance: 10.9
type paper-slider "128"
click at [431, 176] on div at bounding box center [434, 177] width 22 height 22
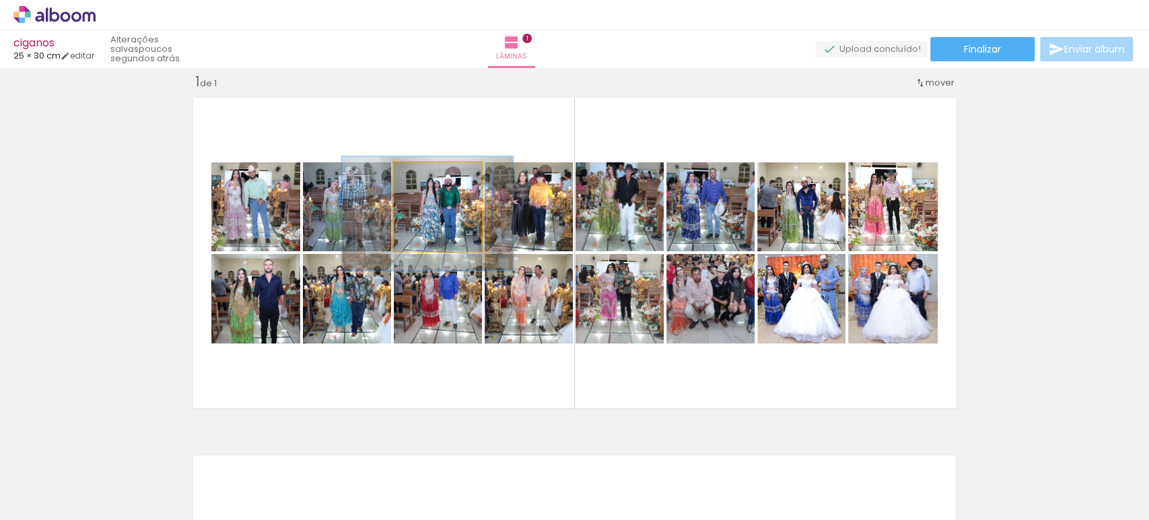
drag, startPoint x: 456, startPoint y: 209, endPoint x: 446, endPoint y: 216, distance: 12.1
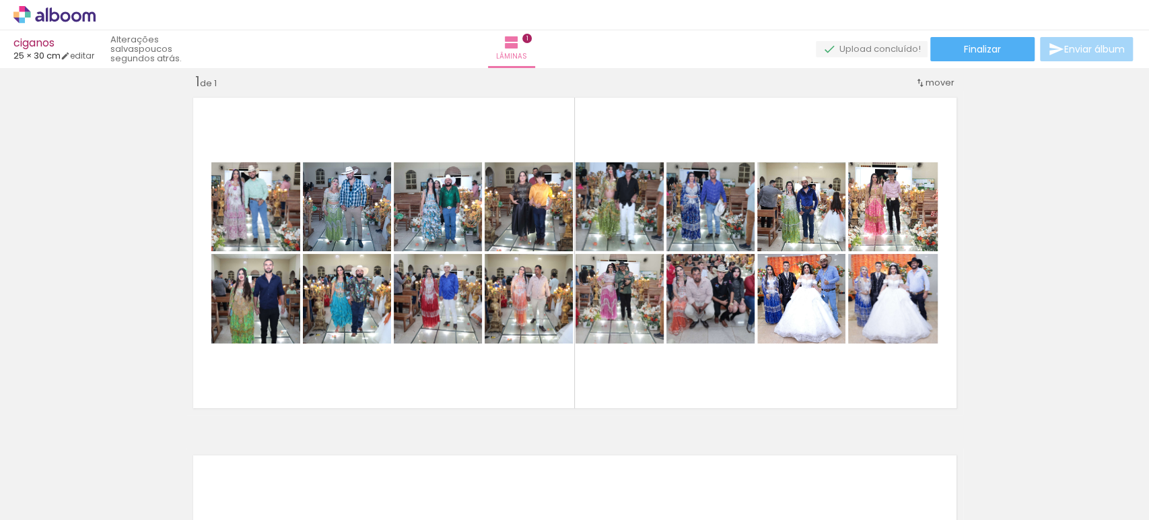
scroll to position [0, 172]
click at [976, 44] on span "Finalizar" at bounding box center [982, 48] width 37 height 9
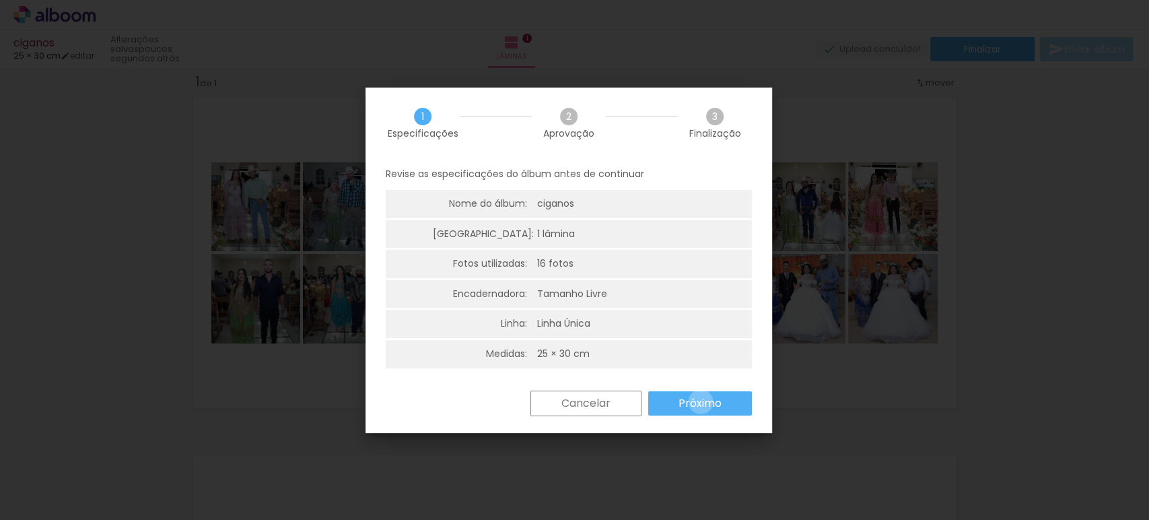
click at [0, 0] on slot "Próximo" at bounding box center [0, 0] width 0 height 0
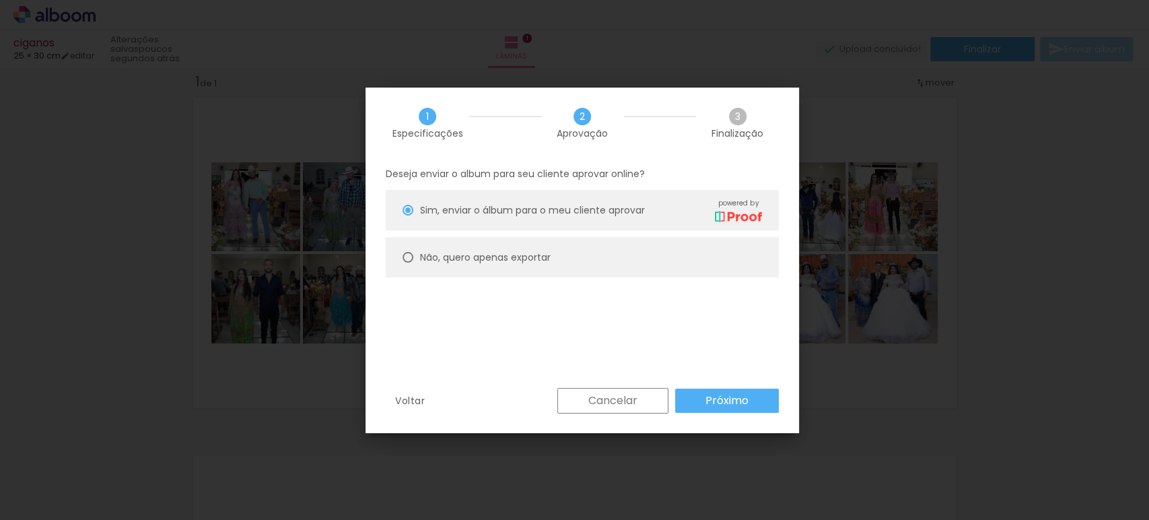
click at [0, 0] on slot "Não, quero apenas exportar" at bounding box center [0, 0] width 0 height 0
type paper-radio-button "on"
click at [0, 0] on slot "Próximo" at bounding box center [0, 0] width 0 height 0
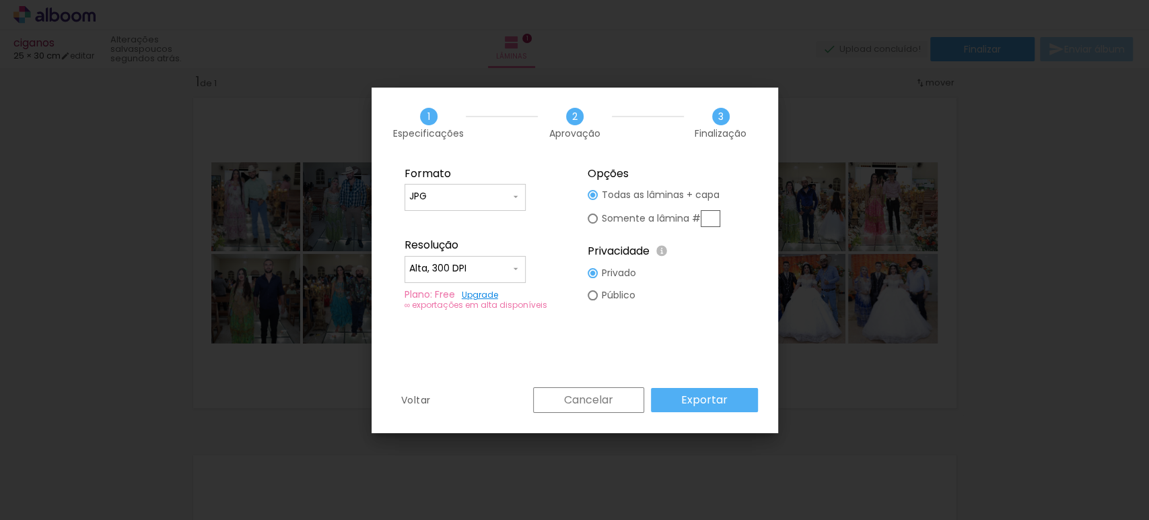
click at [730, 396] on paper-button "Exportar" at bounding box center [704, 400] width 107 height 24
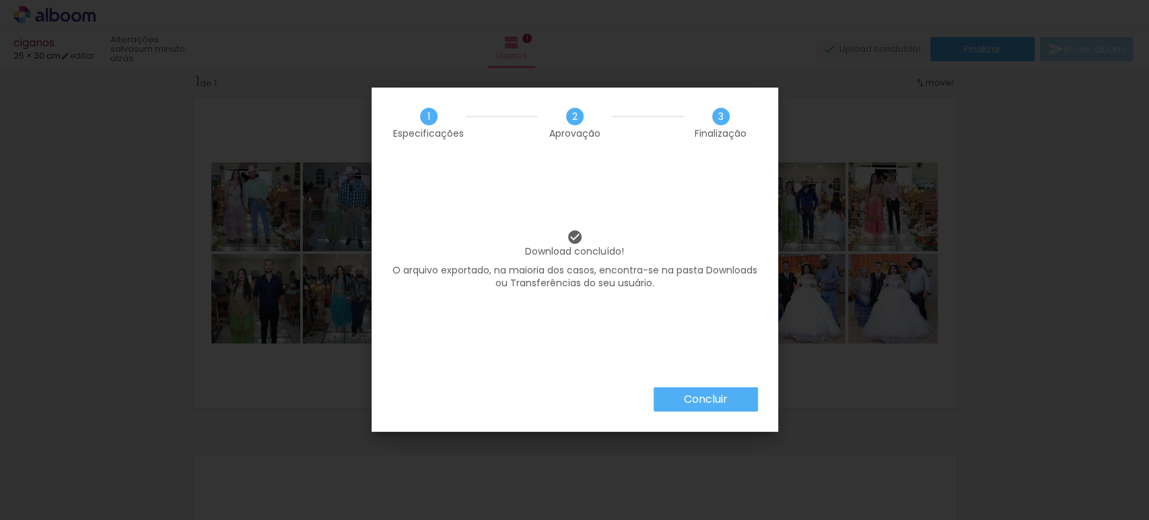
click at [0, 0] on slot "Concluir" at bounding box center [0, 0] width 0 height 0
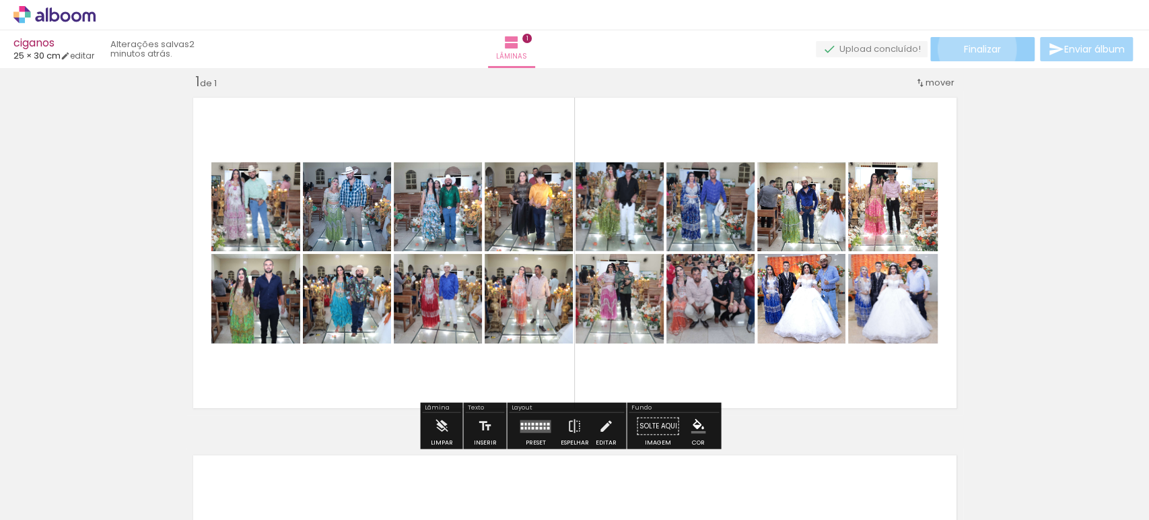
click at [972, 48] on span "Finalizar" at bounding box center [982, 48] width 37 height 9
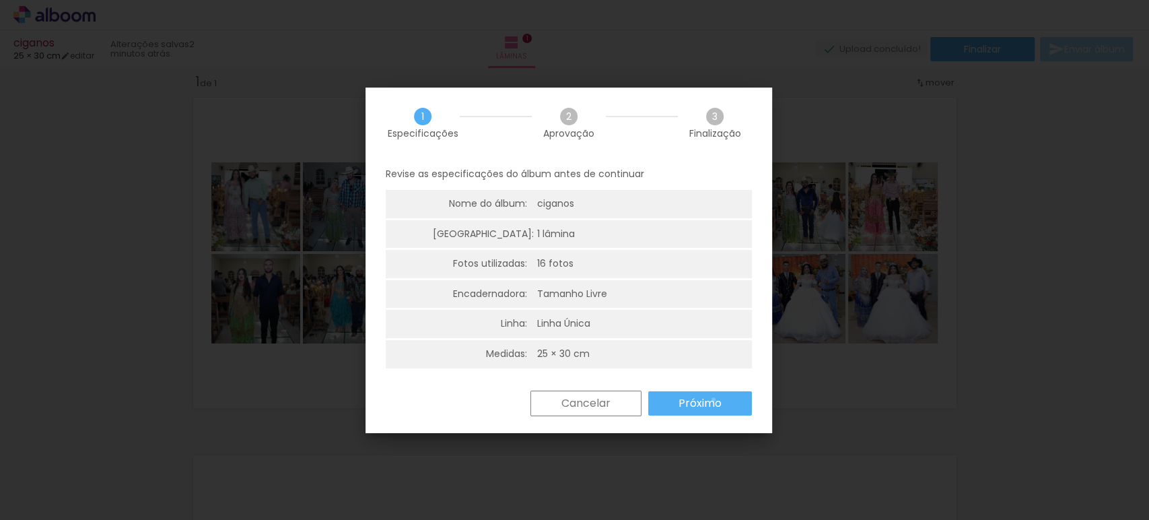
click at [0, 0] on slot "Próximo" at bounding box center [0, 0] width 0 height 0
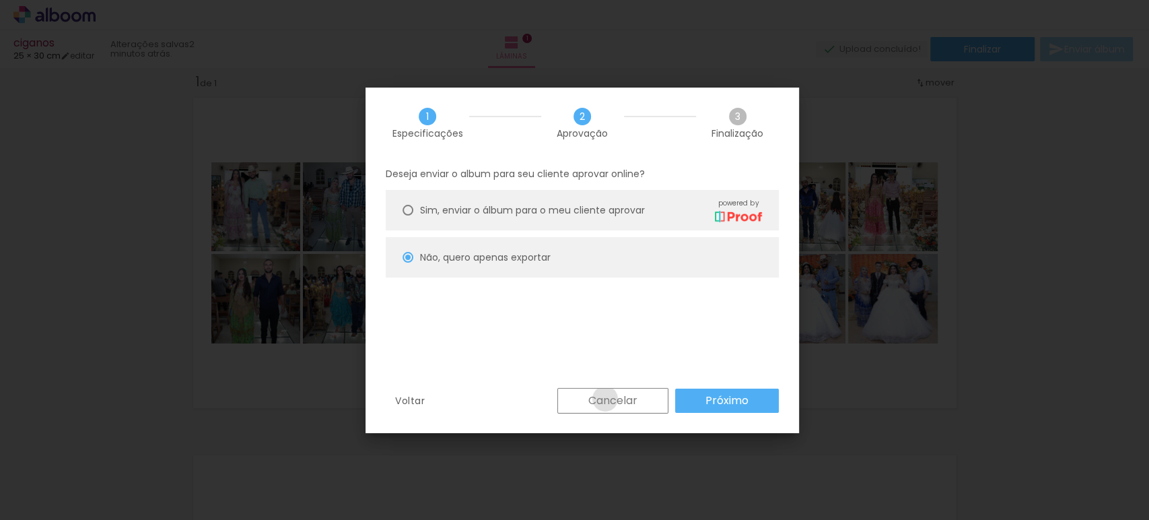
click at [0, 0] on slot "Cancelar" at bounding box center [0, 0] width 0 height 0
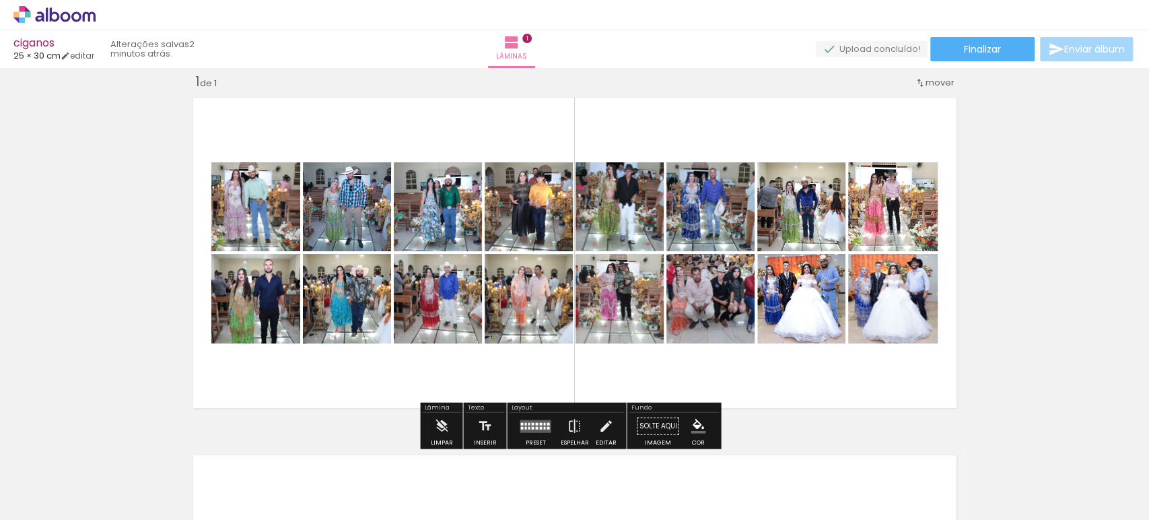
click at [608, 396] on quentale-layouter at bounding box center [574, 253] width 777 height 324
click at [966, 44] on span "Finalizar" at bounding box center [982, 48] width 37 height 9
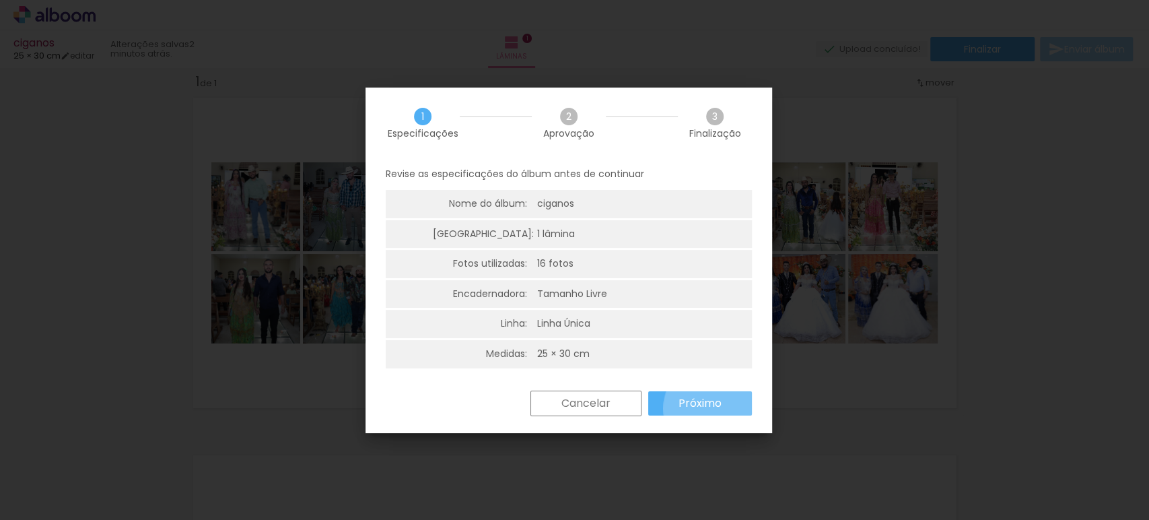
click at [0, 0] on slot "Próximo" at bounding box center [0, 0] width 0 height 0
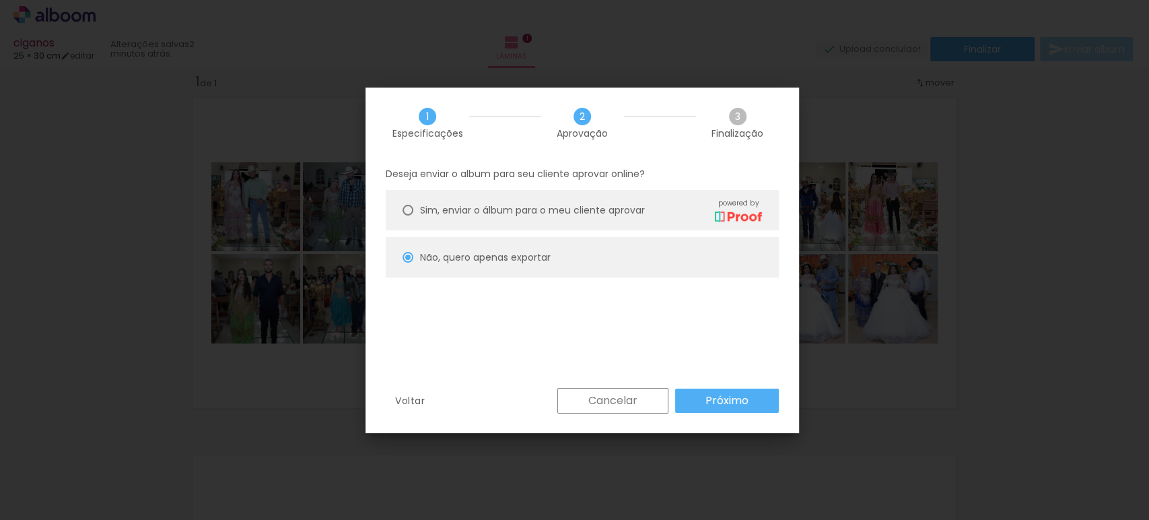
click at [0, 0] on slot "Próximo" at bounding box center [0, 0] width 0 height 0
type input "Alta, 300 DPI"
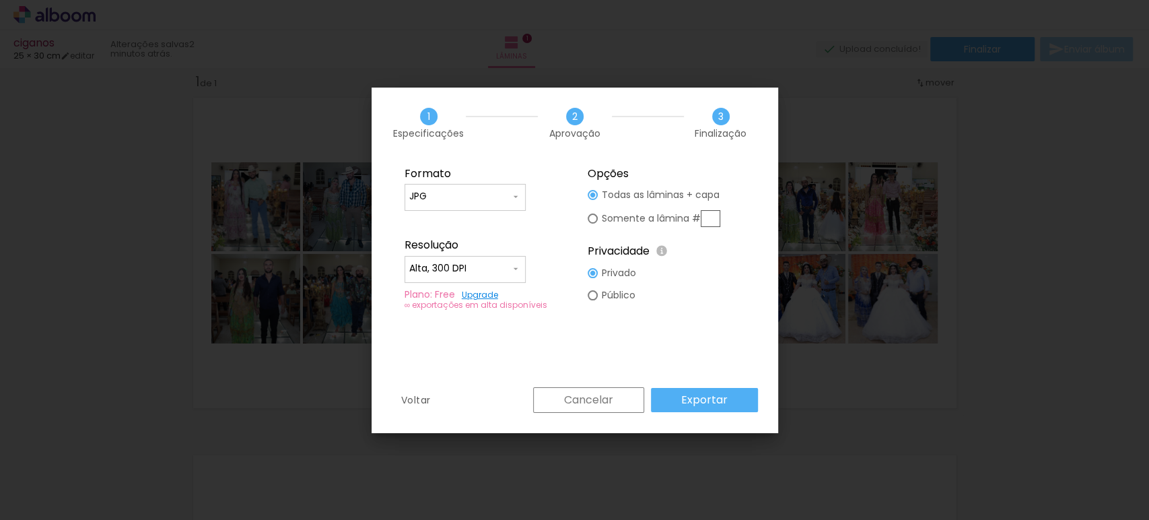
drag, startPoint x: 1119, startPoint y: 267, endPoint x: 1128, endPoint y: 15, distance: 251.2
click at [1120, 262] on iron-overlay-backdrop at bounding box center [574, 260] width 1149 height 520
